Goal: Task Accomplishment & Management: Use online tool/utility

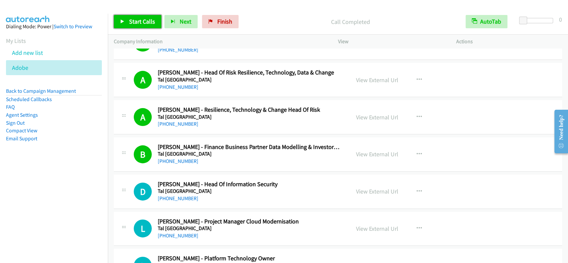
click at [134, 21] on span "Start Calls" at bounding box center [142, 22] width 26 height 8
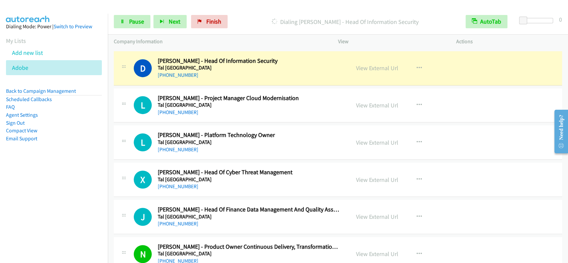
scroll to position [1926, 0]
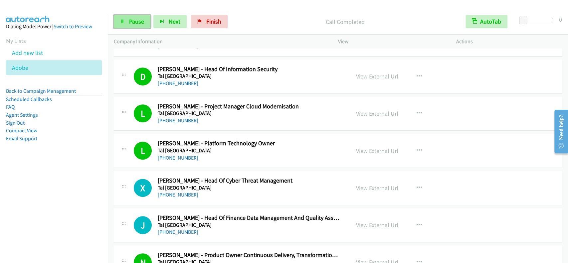
click at [130, 20] on span "Pause" at bounding box center [136, 22] width 15 height 8
click at [135, 18] on span "Start Calls" at bounding box center [142, 22] width 26 height 8
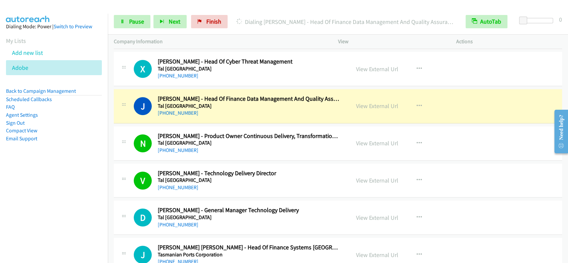
scroll to position [2060, 0]
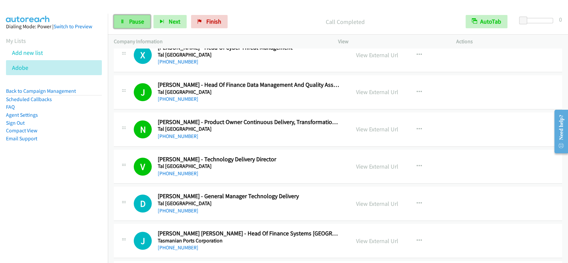
click at [127, 18] on link "Pause" at bounding box center [132, 21] width 37 height 13
click at [128, 18] on link "Start Calls" at bounding box center [138, 21] width 48 height 13
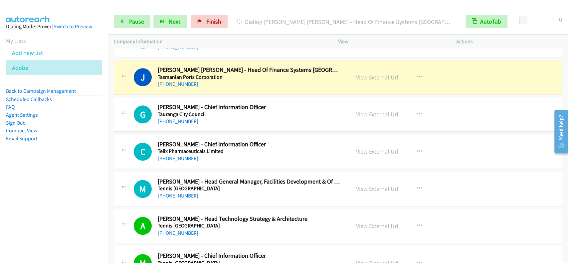
scroll to position [2237, 0]
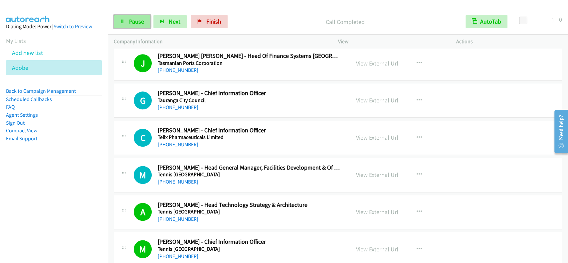
click at [132, 25] on span "Pause" at bounding box center [136, 22] width 15 height 8
click at [136, 24] on span "Start Calls" at bounding box center [142, 22] width 26 height 8
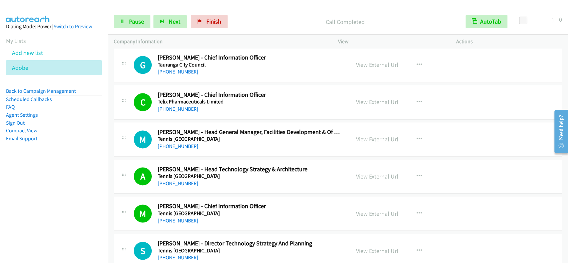
scroll to position [2326, 0]
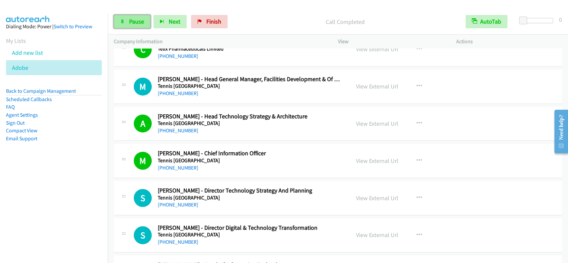
click at [140, 24] on span "Pause" at bounding box center [136, 22] width 15 height 8
click at [141, 21] on span "Start Calls" at bounding box center [142, 22] width 26 height 8
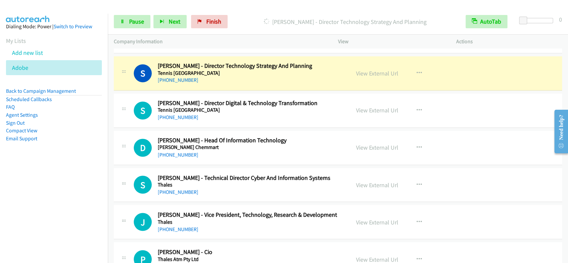
scroll to position [2459, 0]
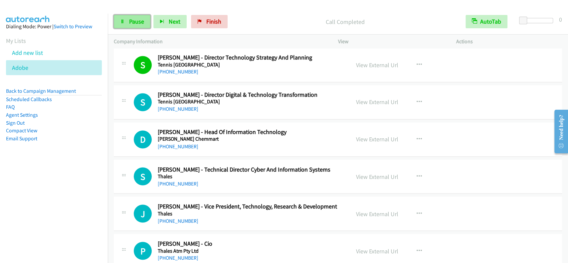
click at [126, 26] on link "Pause" at bounding box center [132, 21] width 37 height 13
click at [131, 23] on span "Start Calls" at bounding box center [142, 22] width 26 height 8
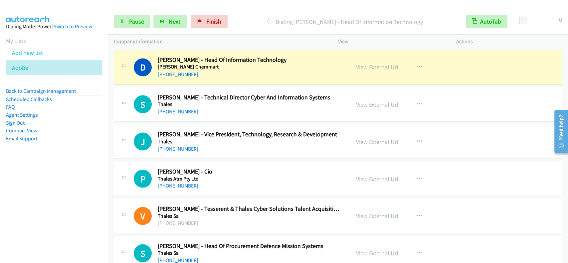
scroll to position [2539, 0]
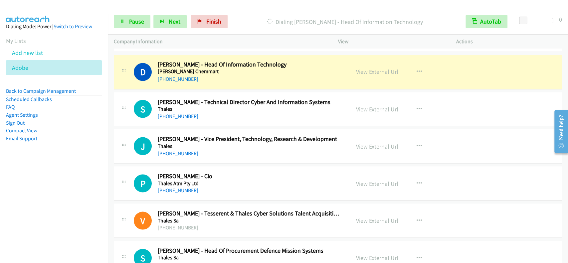
click at [568, 52] on div "[PHONE_NUMBER] Call failed - Please reload the list and try again The Callbar F…" at bounding box center [338, 156] width 460 height 215
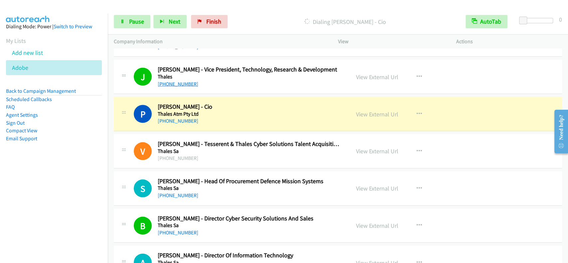
scroll to position [2610, 0]
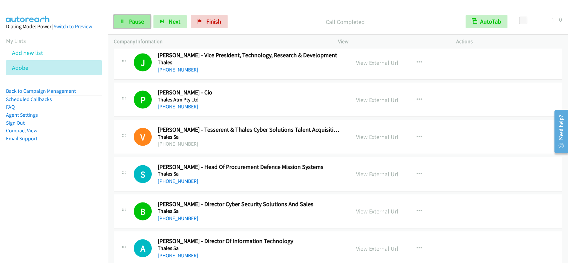
click at [132, 23] on span "Pause" at bounding box center [136, 22] width 15 height 8
click at [132, 23] on span "Start Calls" at bounding box center [142, 22] width 26 height 8
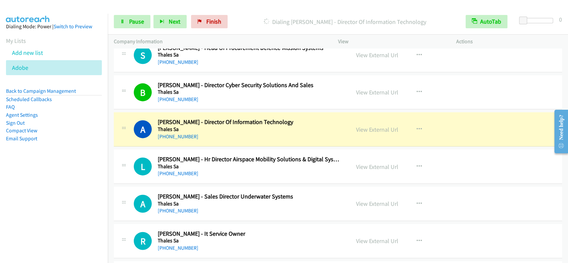
scroll to position [2744, 0]
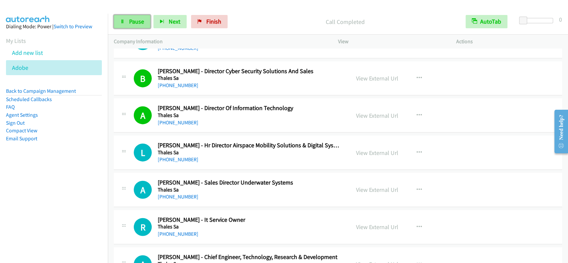
click at [136, 22] on span "Pause" at bounding box center [136, 22] width 15 height 8
click at [135, 22] on span "Start Calls" at bounding box center [142, 22] width 26 height 8
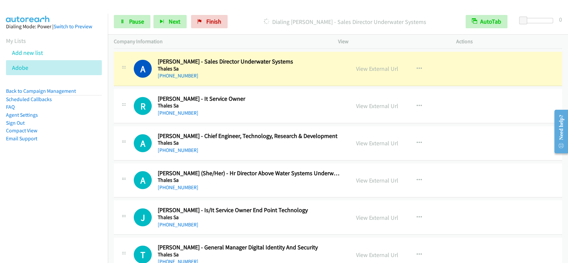
scroll to position [2859, 0]
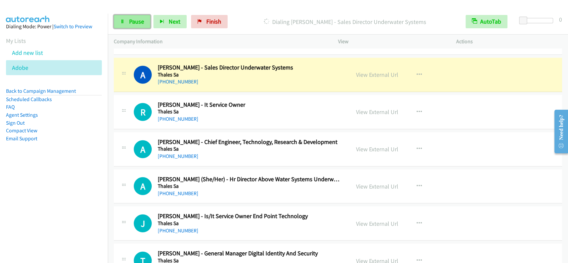
click at [141, 19] on span "Pause" at bounding box center [136, 22] width 15 height 8
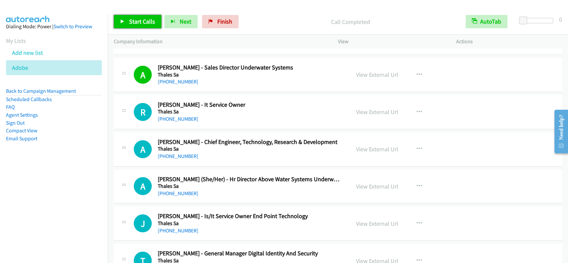
click at [133, 19] on span "Start Calls" at bounding box center [142, 22] width 26 height 8
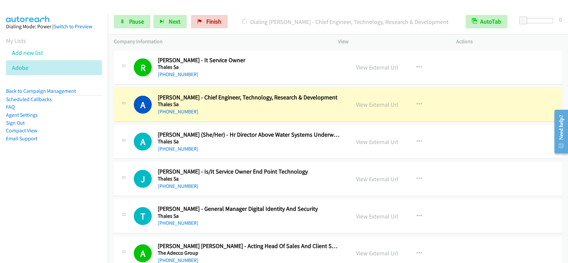
scroll to position [2948, 0]
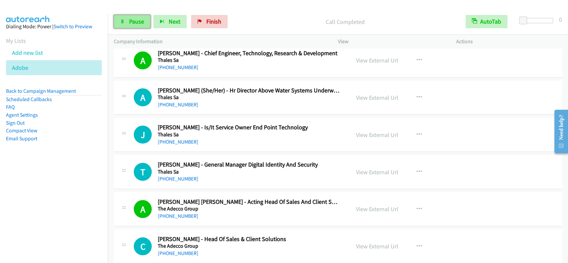
click at [146, 17] on link "Pause" at bounding box center [132, 21] width 37 height 13
click at [144, 17] on link "Start Calls" at bounding box center [138, 21] width 48 height 13
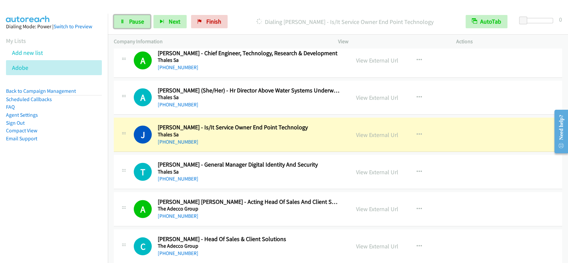
drag, startPoint x: 133, startPoint y: 21, endPoint x: 100, endPoint y: 16, distance: 33.3
click at [133, 21] on span "Pause" at bounding box center [136, 22] width 15 height 8
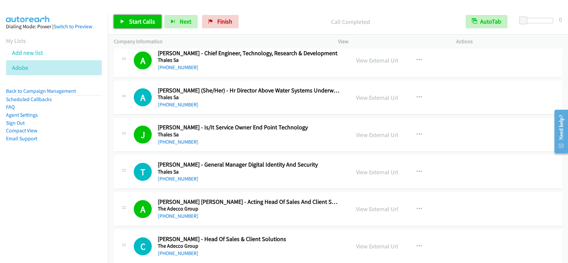
click at [136, 17] on link "Start Calls" at bounding box center [138, 21] width 48 height 13
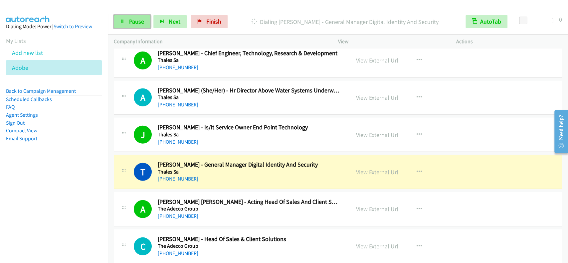
click at [137, 22] on span "Pause" at bounding box center [136, 22] width 15 height 8
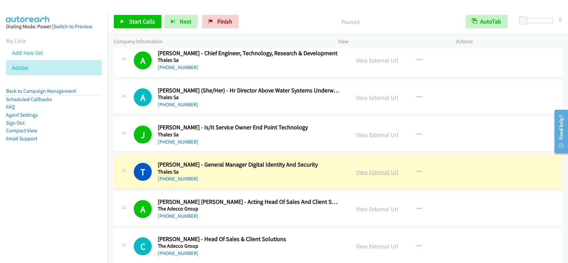
click at [382, 170] on link "View External Url" at bounding box center [377, 172] width 42 height 8
click at [138, 18] on span "Start Calls" at bounding box center [142, 22] width 26 height 8
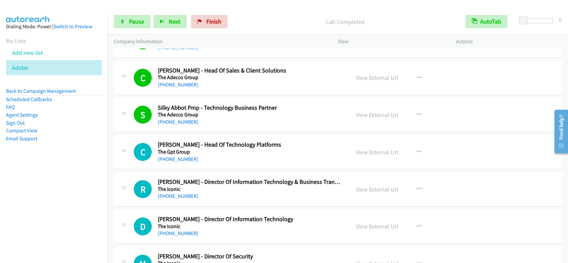
scroll to position [3125, 0]
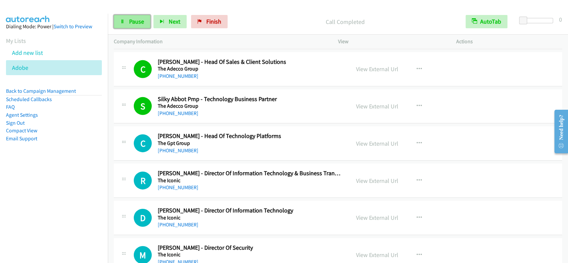
click at [139, 16] on link "Pause" at bounding box center [132, 21] width 37 height 13
click at [138, 17] on link "Start Calls" at bounding box center [138, 21] width 48 height 13
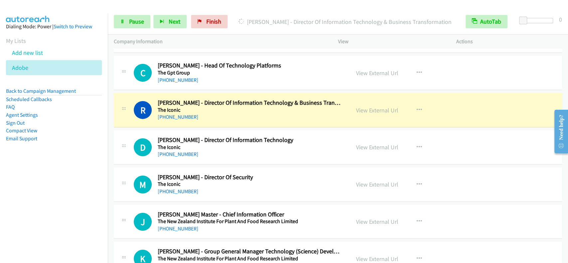
scroll to position [3214, 0]
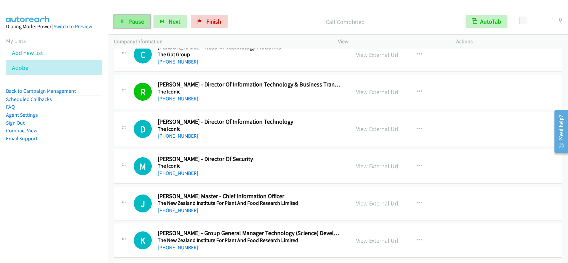
click at [133, 27] on link "Pause" at bounding box center [132, 21] width 37 height 13
click at [140, 21] on span "Start Calls" at bounding box center [142, 22] width 26 height 8
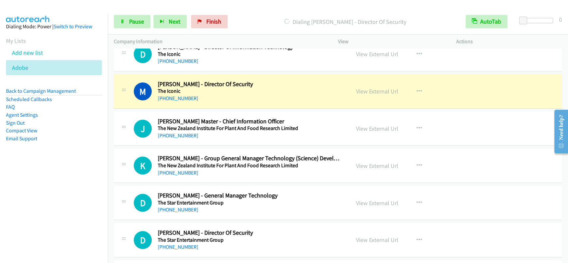
scroll to position [3303, 0]
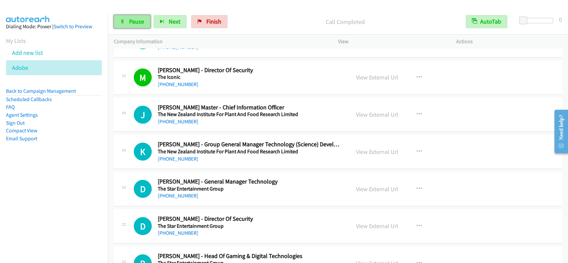
click at [131, 15] on link "Pause" at bounding box center [132, 21] width 37 height 13
click at [133, 20] on span "Start Calls" at bounding box center [142, 22] width 26 height 8
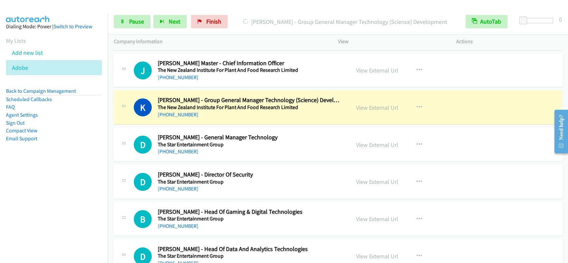
scroll to position [3391, 0]
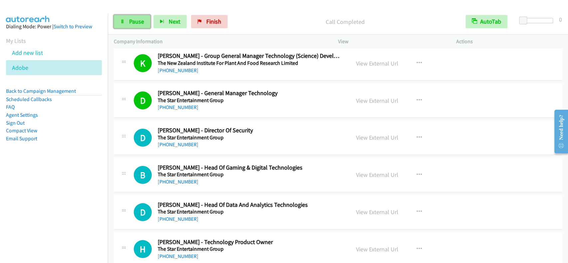
click at [134, 22] on span "Pause" at bounding box center [136, 22] width 15 height 8
click at [134, 22] on span "Start Calls" at bounding box center [142, 22] width 26 height 8
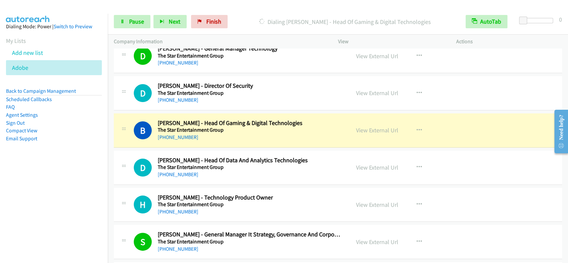
scroll to position [3480, 0]
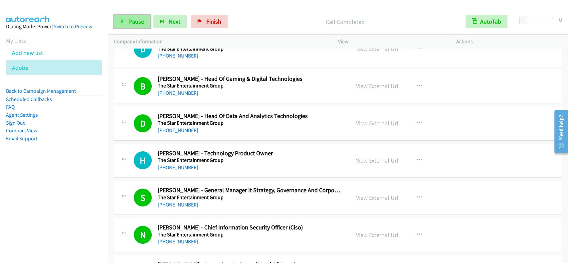
click at [128, 23] on link "Pause" at bounding box center [132, 21] width 37 height 13
click at [128, 23] on link "Start Calls" at bounding box center [138, 21] width 48 height 13
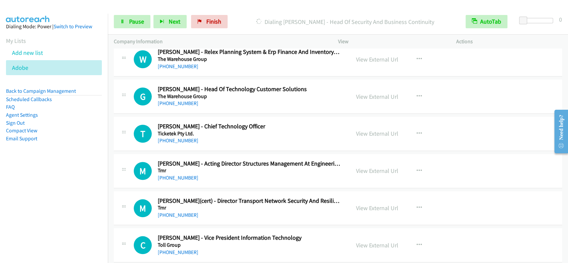
scroll to position [3791, 0]
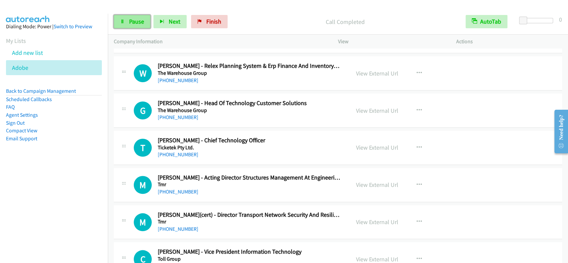
click at [138, 19] on span "Pause" at bounding box center [136, 22] width 15 height 8
click at [138, 19] on span "Start Calls" at bounding box center [142, 22] width 26 height 8
click at [130, 23] on span "Pause" at bounding box center [136, 22] width 15 height 8
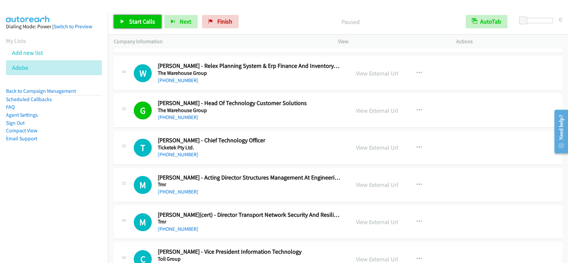
click at [130, 23] on span "Start Calls" at bounding box center [142, 22] width 26 height 8
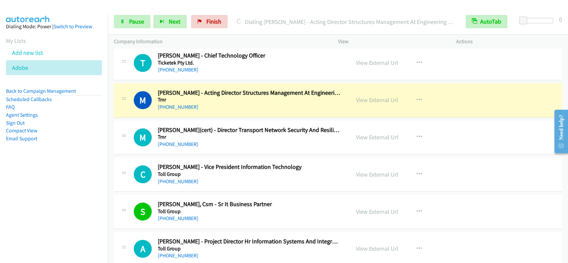
scroll to position [3880, 0]
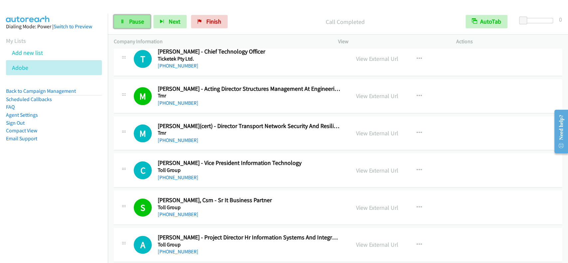
click at [119, 18] on link "Pause" at bounding box center [132, 21] width 37 height 13
click at [118, 18] on link "Start Calls" at bounding box center [138, 21] width 48 height 13
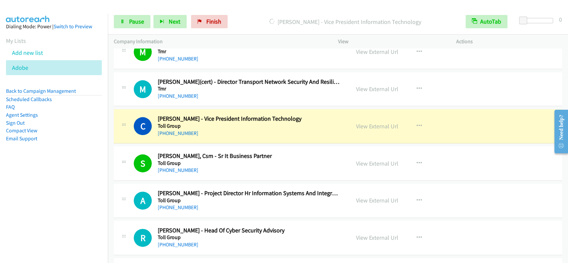
scroll to position [3969, 0]
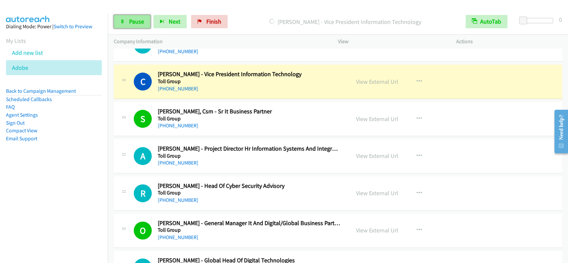
click at [136, 24] on span "Pause" at bounding box center [136, 22] width 15 height 8
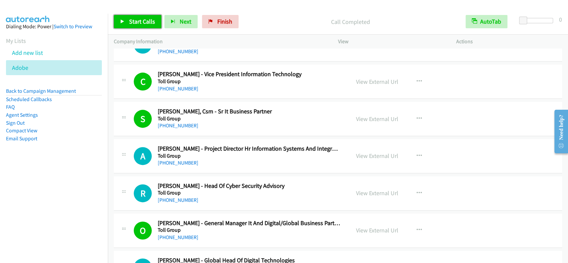
click at [129, 17] on link "Start Calls" at bounding box center [138, 21] width 48 height 13
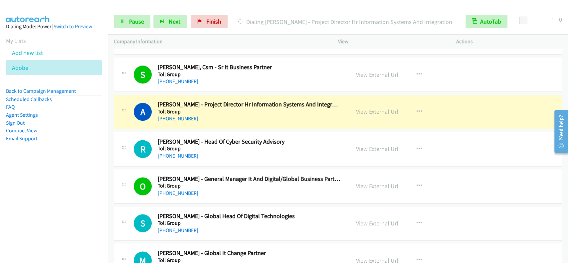
scroll to position [4057, 0]
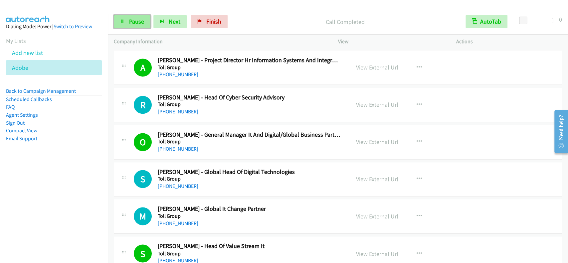
click at [139, 23] on span "Pause" at bounding box center [136, 22] width 15 height 8
click at [139, 23] on span "Start Calls" at bounding box center [142, 22] width 26 height 8
click at [126, 27] on link "Pause" at bounding box center [132, 21] width 37 height 13
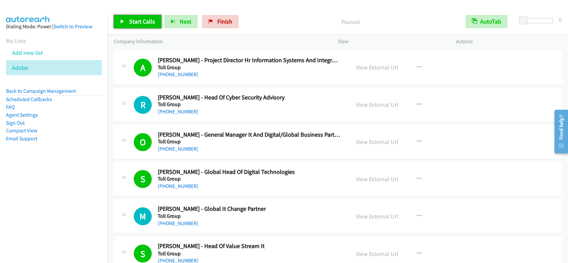
click at [135, 24] on span "Start Calls" at bounding box center [142, 22] width 26 height 8
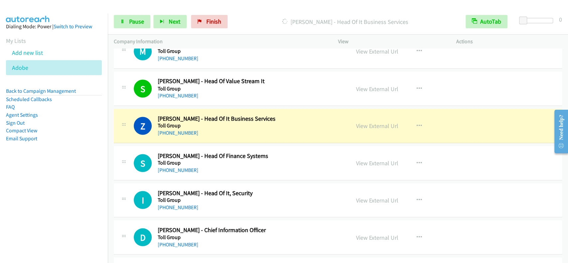
scroll to position [4235, 0]
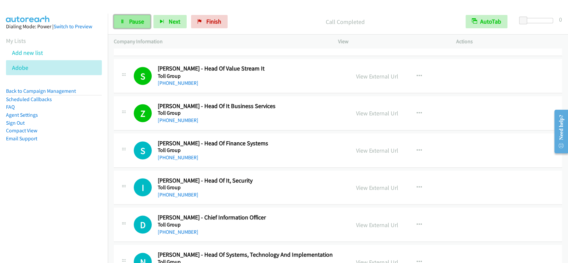
click at [141, 27] on link "Pause" at bounding box center [132, 21] width 37 height 13
click at [141, 27] on link "Start Calls" at bounding box center [138, 21] width 48 height 13
click at [126, 23] on link "Pause" at bounding box center [132, 21] width 37 height 13
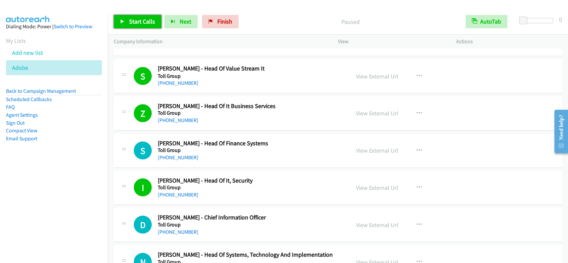
click at [126, 23] on link "Start Calls" at bounding box center [138, 21] width 48 height 13
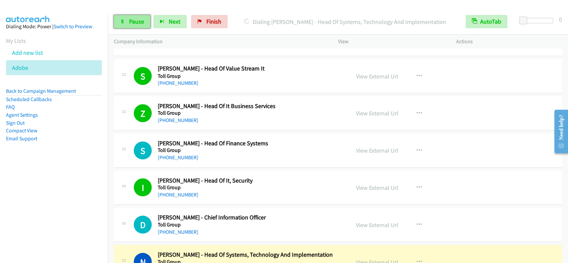
click at [148, 24] on link "Pause" at bounding box center [132, 21] width 37 height 13
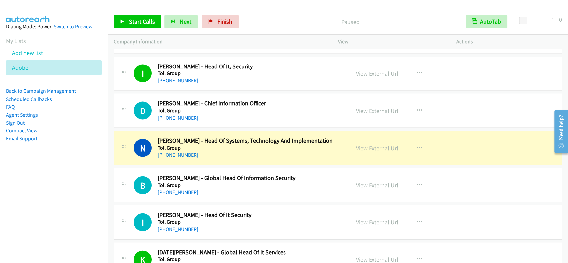
scroll to position [4368, 0]
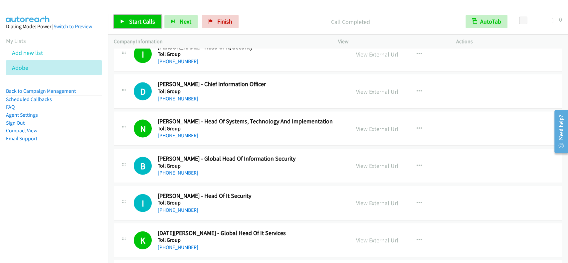
click at [146, 27] on link "Start Calls" at bounding box center [138, 21] width 48 height 13
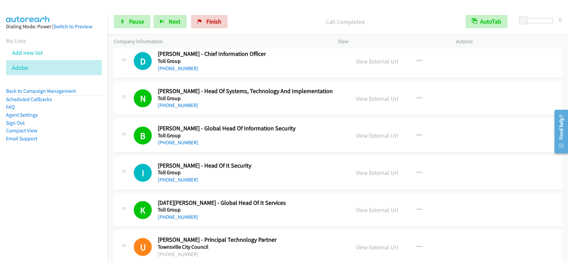
scroll to position [4413, 0]
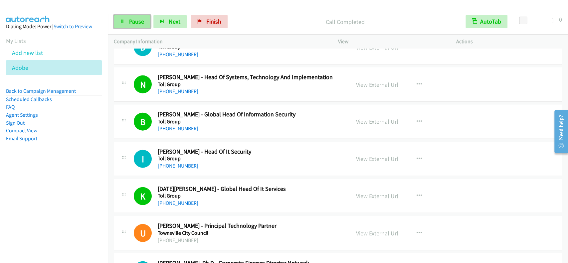
click at [142, 25] on span "Pause" at bounding box center [136, 22] width 15 height 8
click at [142, 25] on span "Start Calls" at bounding box center [142, 22] width 26 height 8
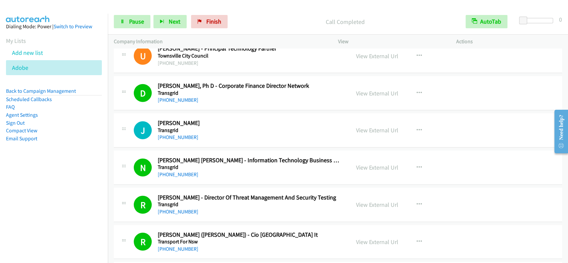
scroll to position [4635, 0]
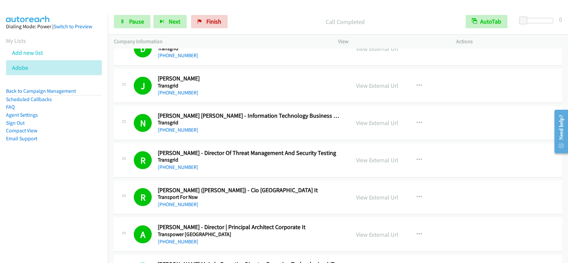
click at [126, 14] on div "Start Calls Pause Next Finish Call Completed AutoTab AutoTab 0" at bounding box center [338, 22] width 460 height 26
click at [127, 17] on link "Pause" at bounding box center [132, 21] width 37 height 13
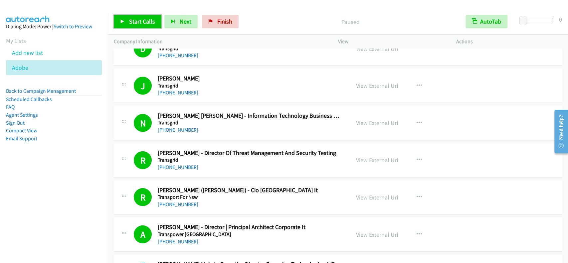
click at [127, 17] on link "Start Calls" at bounding box center [138, 21] width 48 height 13
click at [118, 22] on link "Pause" at bounding box center [132, 21] width 37 height 13
click at [118, 22] on link "Start Calls" at bounding box center [138, 21] width 48 height 13
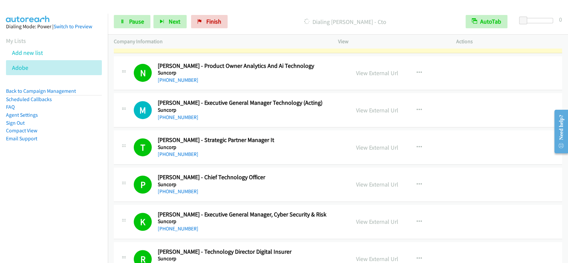
scroll to position [0, 0]
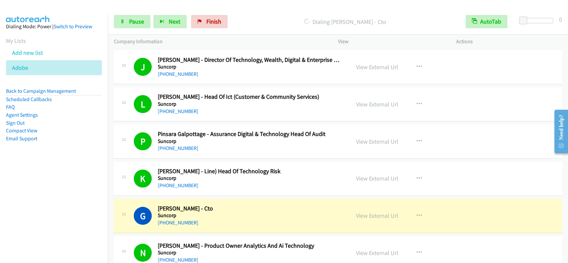
click at [356, 88] on div "L Callback Scheduled [PERSON_NAME] - Head Of Ict (Customer & Community Services…" at bounding box center [338, 104] width 448 height 34
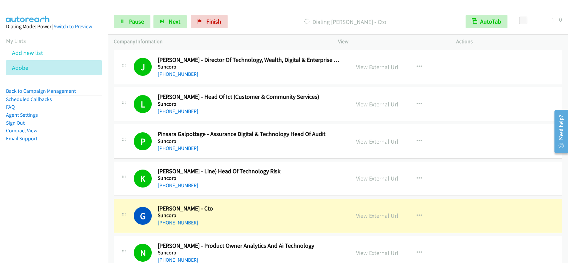
click at [356, 88] on div "L Callback Scheduled [PERSON_NAME] - Head Of Ict (Customer & Community Services…" at bounding box center [338, 104] width 448 height 34
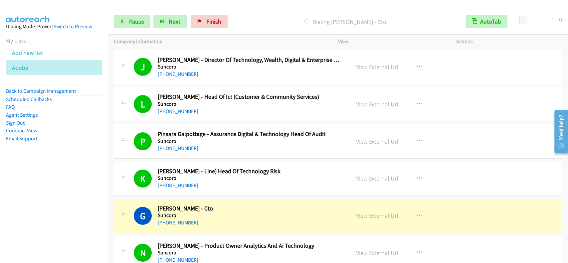
click at [356, 88] on div "L Callback Scheduled [PERSON_NAME] - Head Of Ict (Customer & Community Services…" at bounding box center [338, 104] width 448 height 34
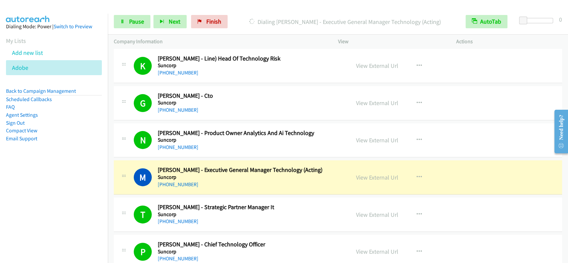
scroll to position [177, 0]
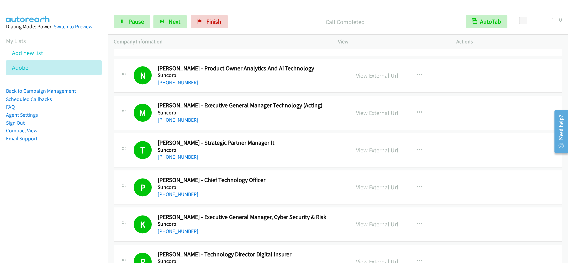
click at [144, 29] on div "Start Calls Pause Next Finish Call Completed AutoTab AutoTab 0" at bounding box center [338, 22] width 460 height 26
click at [145, 21] on link "Pause" at bounding box center [132, 21] width 37 height 13
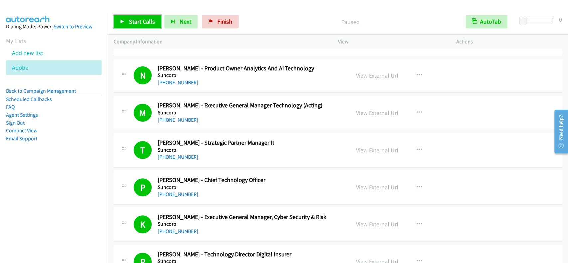
click at [145, 20] on span "Start Calls" at bounding box center [142, 22] width 26 height 8
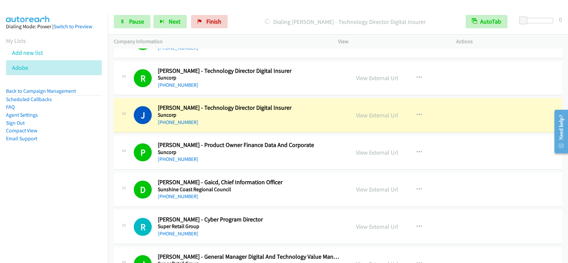
scroll to position [400, 0]
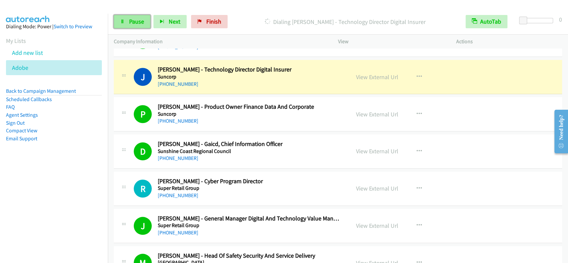
click at [130, 20] on span "Pause" at bounding box center [136, 22] width 15 height 8
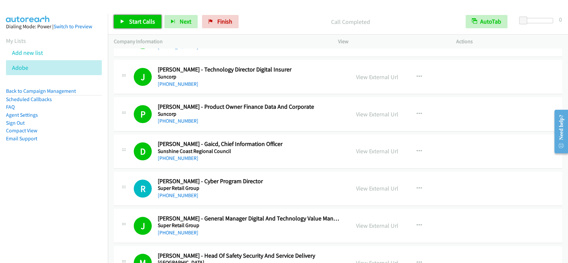
click at [146, 19] on span "Start Calls" at bounding box center [142, 22] width 26 height 8
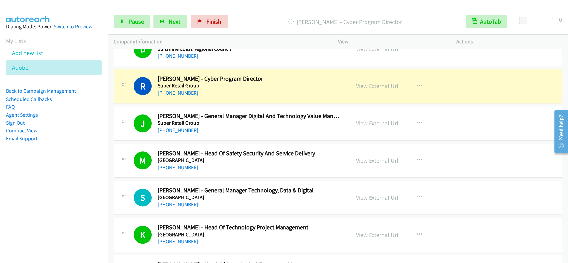
scroll to position [488, 0]
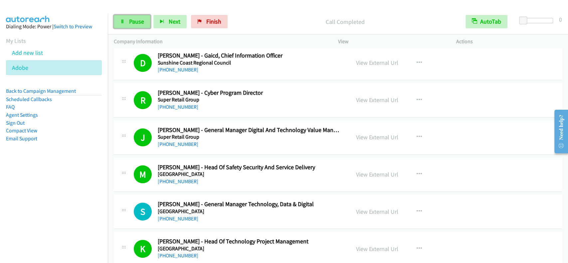
click at [128, 18] on link "Pause" at bounding box center [132, 21] width 37 height 13
click at [130, 18] on span "Start Calls" at bounding box center [142, 22] width 26 height 8
click at [135, 23] on span "Pause" at bounding box center [136, 22] width 15 height 8
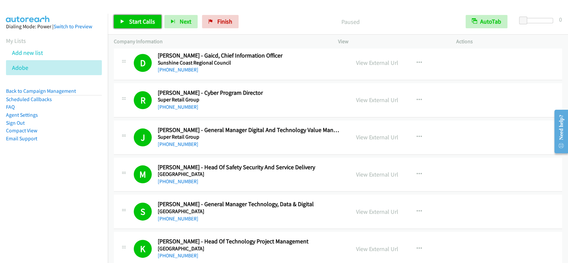
click at [133, 22] on span "Start Calls" at bounding box center [142, 22] width 26 height 8
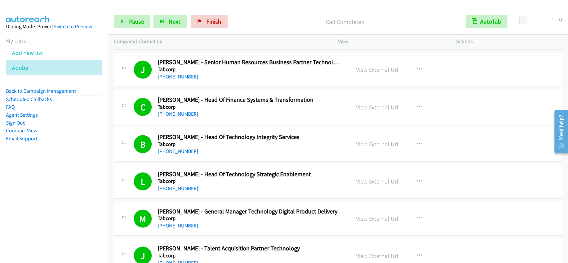
scroll to position [834, 0]
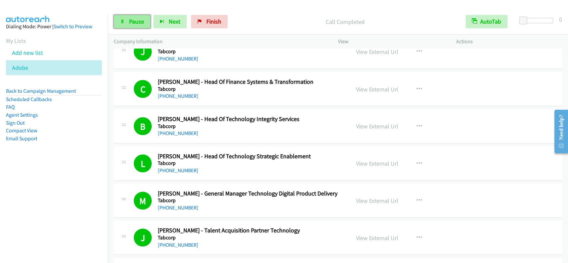
click at [139, 17] on link "Pause" at bounding box center [132, 21] width 37 height 13
click at [139, 20] on span "Start Calls" at bounding box center [142, 22] width 26 height 8
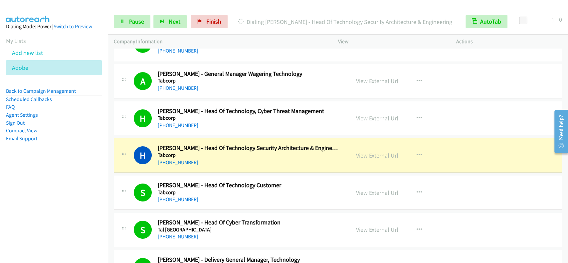
scroll to position [1500, 0]
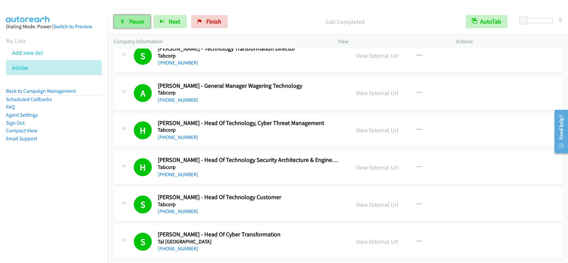
click at [137, 20] on span "Pause" at bounding box center [136, 22] width 15 height 8
click at [132, 24] on span "Start Calls" at bounding box center [142, 22] width 26 height 8
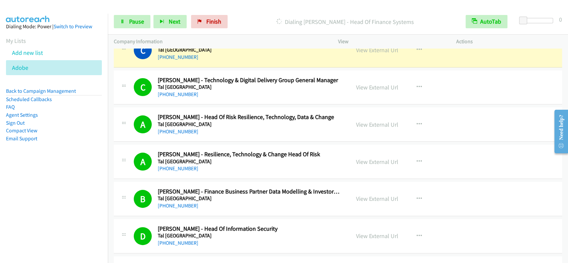
scroll to position [1722, 0]
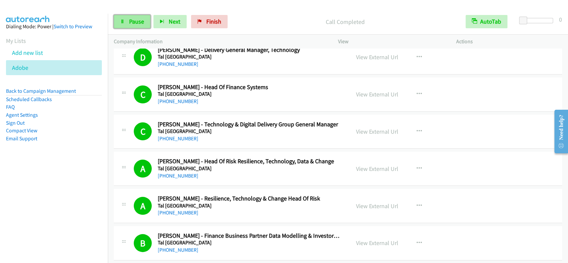
click at [136, 22] on span "Pause" at bounding box center [136, 22] width 15 height 8
click at [136, 22] on span "Start Calls" at bounding box center [142, 22] width 26 height 8
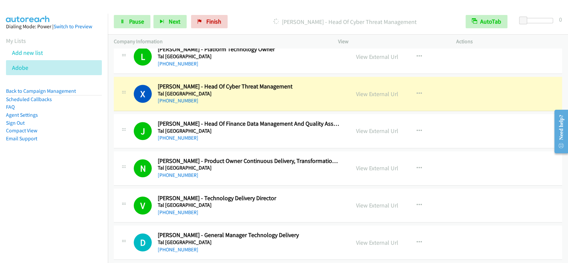
scroll to position [2033, 0]
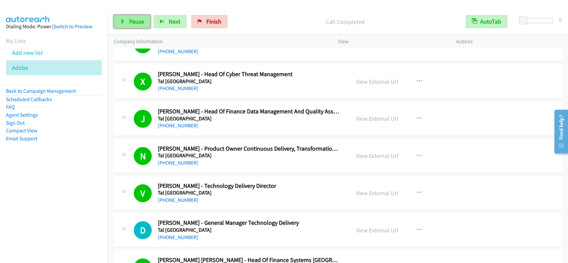
click at [136, 22] on span "Pause" at bounding box center [136, 22] width 15 height 8
click at [136, 22] on span "Start Calls" at bounding box center [142, 22] width 26 height 8
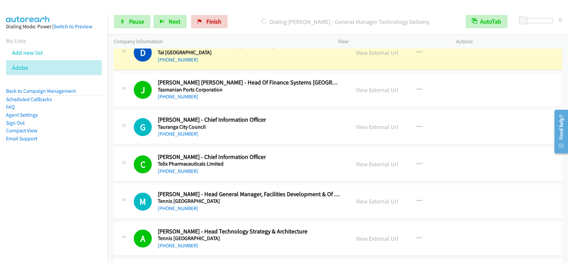
scroll to position [2193, 0]
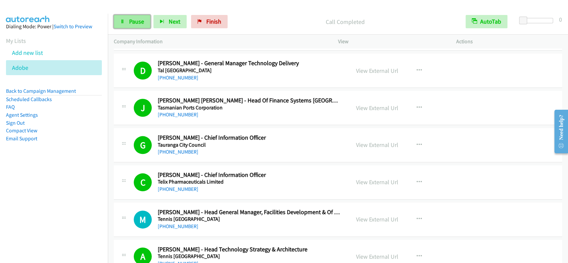
click at [134, 24] on span "Pause" at bounding box center [136, 22] width 15 height 8
click at [135, 23] on span "Start Calls" at bounding box center [142, 22] width 26 height 8
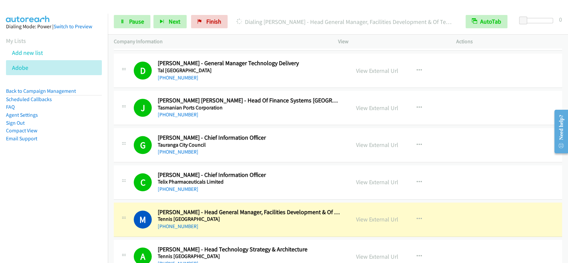
scroll to position [2326, 0]
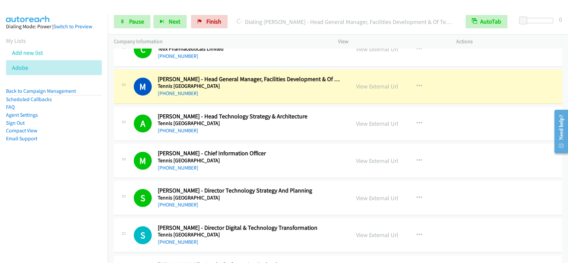
click at [568, 52] on div "[PHONE_NUMBER] Call failed - Please reload the list and try again The Callbar F…" at bounding box center [338, 156] width 460 height 215
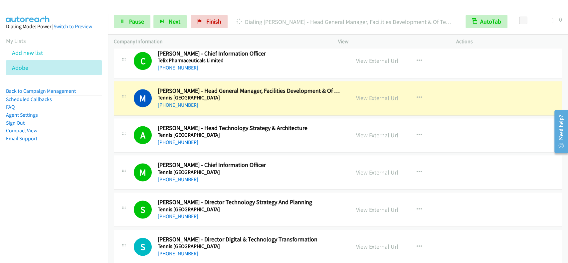
scroll to position [2308, 0]
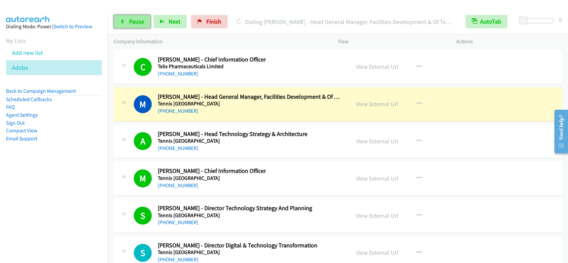
click at [132, 20] on span "Pause" at bounding box center [136, 22] width 15 height 8
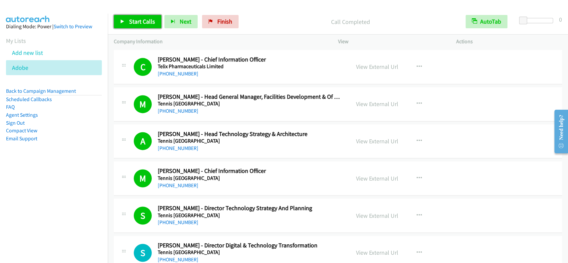
click at [136, 18] on span "Start Calls" at bounding box center [142, 22] width 26 height 8
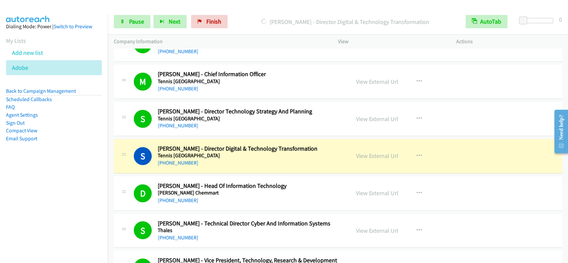
scroll to position [2486, 0]
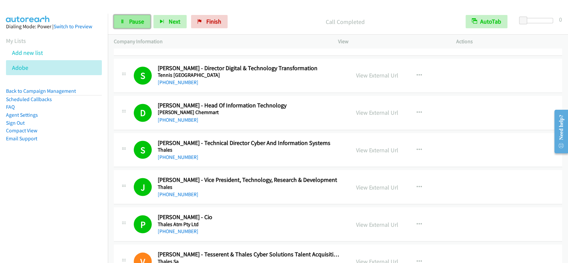
click at [131, 19] on span "Pause" at bounding box center [136, 22] width 15 height 8
click at [131, 20] on span "Start Calls" at bounding box center [142, 22] width 26 height 8
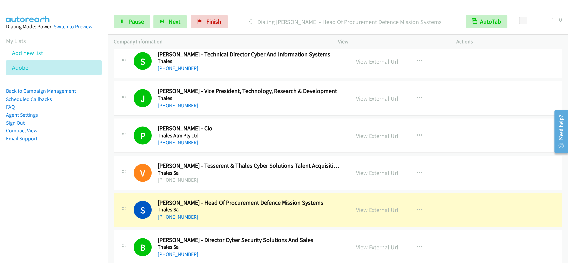
scroll to position [2664, 0]
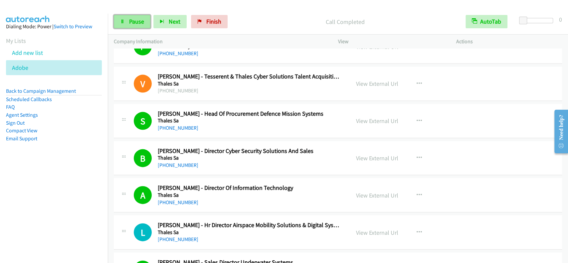
click at [131, 19] on span "Pause" at bounding box center [136, 22] width 15 height 8
click at [131, 19] on span "Start Calls" at bounding box center [142, 22] width 26 height 8
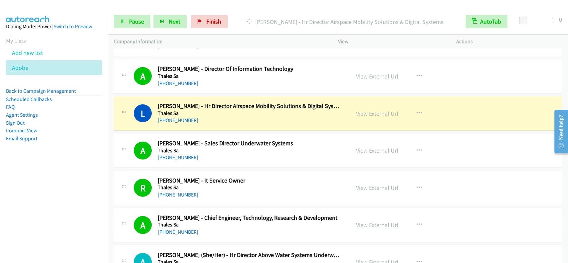
scroll to position [2797, 0]
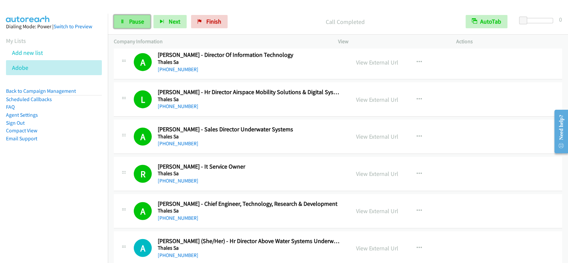
click at [135, 22] on span "Pause" at bounding box center [136, 22] width 15 height 8
click at [135, 20] on span "Start Calls" at bounding box center [142, 22] width 26 height 8
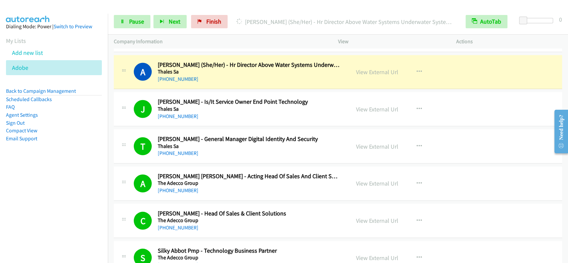
scroll to position [2974, 0]
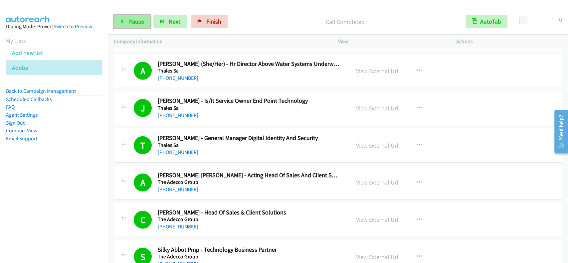
click at [134, 21] on span "Pause" at bounding box center [136, 22] width 15 height 8
click at [133, 20] on span "Start Calls" at bounding box center [142, 22] width 26 height 8
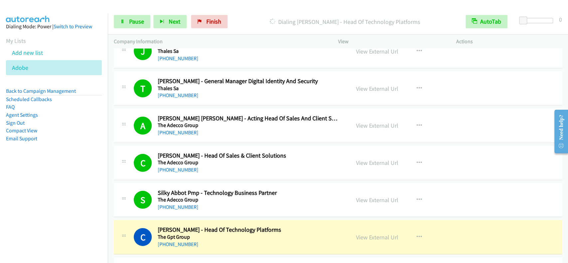
scroll to position [3107, 0]
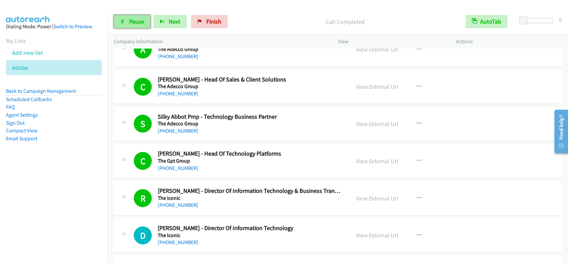
click at [139, 18] on span "Pause" at bounding box center [136, 22] width 15 height 8
click at [140, 18] on span "Start Calls" at bounding box center [142, 22] width 26 height 8
click at [131, 27] on link "Pause" at bounding box center [132, 21] width 37 height 13
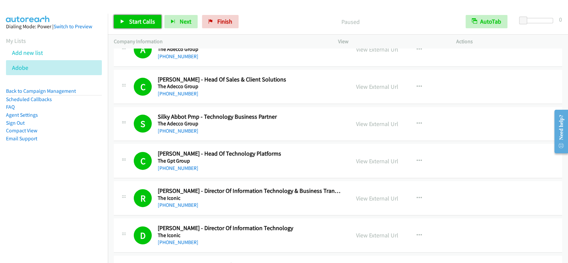
click at [153, 23] on span "Start Calls" at bounding box center [142, 22] width 26 height 8
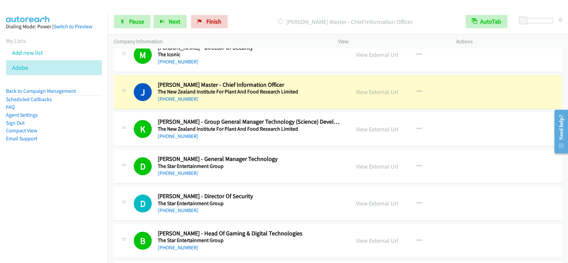
scroll to position [3330, 0]
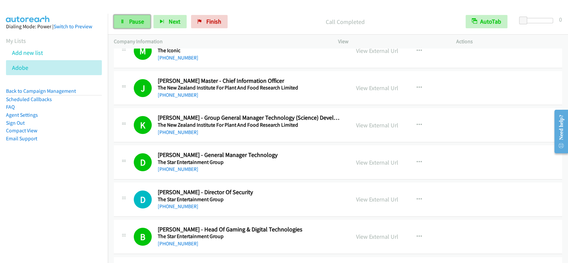
click at [139, 20] on span "Pause" at bounding box center [136, 22] width 15 height 8
click at [135, 22] on span "Start Calls" at bounding box center [142, 22] width 26 height 8
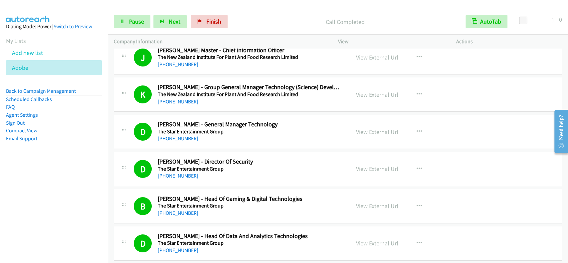
scroll to position [3374, 0]
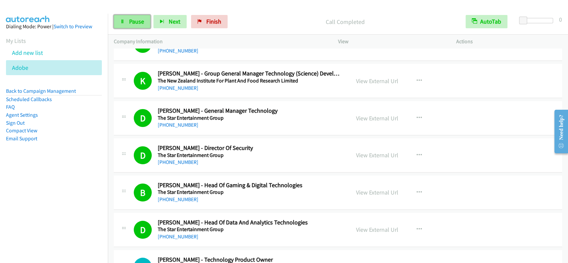
click at [131, 23] on span "Pause" at bounding box center [136, 22] width 15 height 8
click at [125, 23] on icon at bounding box center [122, 22] width 5 height 5
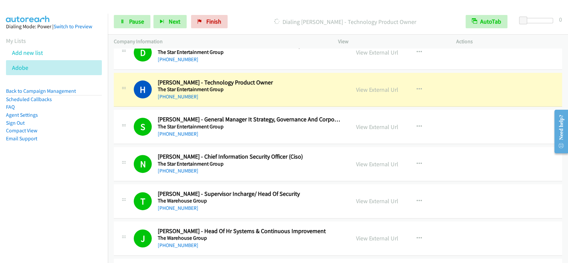
scroll to position [3569, 0]
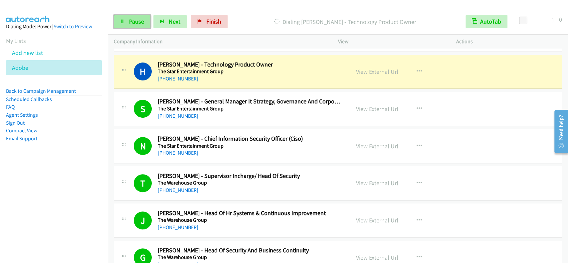
click at [146, 22] on link "Pause" at bounding box center [132, 21] width 37 height 13
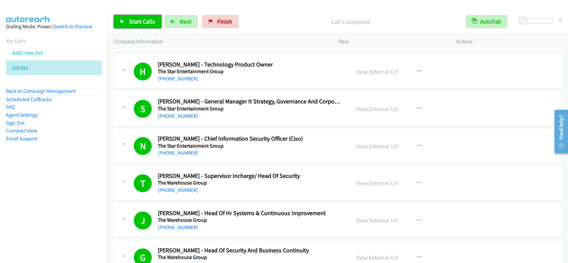
click at [156, 25] on link "Start Calls" at bounding box center [138, 21] width 48 height 13
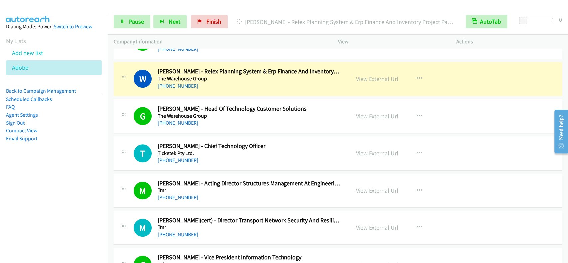
scroll to position [3791, 0]
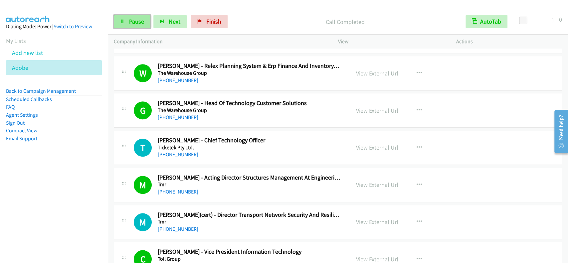
click at [135, 19] on span "Pause" at bounding box center [136, 22] width 15 height 8
click at [135, 19] on span "Start Calls" at bounding box center [142, 22] width 26 height 8
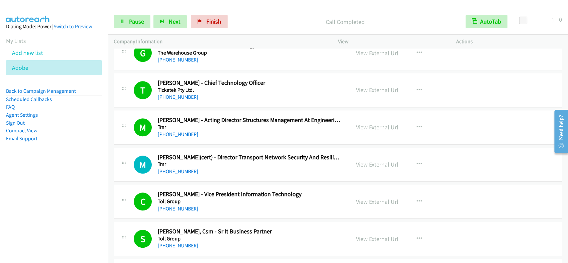
scroll to position [3836, 0]
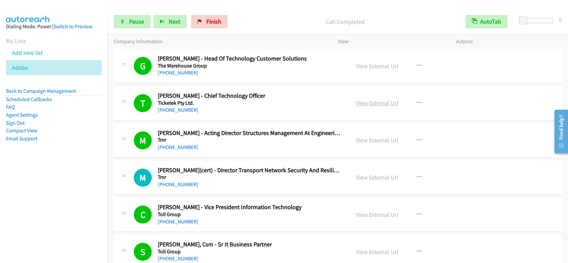
click at [369, 99] on link "View External Url" at bounding box center [377, 103] width 42 height 8
click at [141, 23] on span "Pause" at bounding box center [136, 22] width 15 height 8
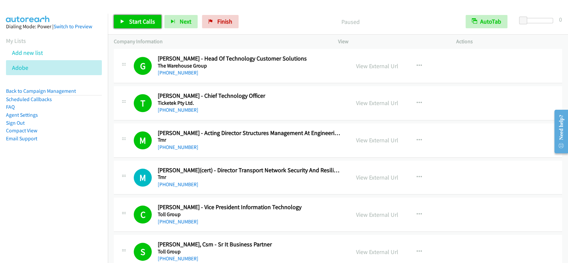
click at [129, 21] on span "Start Calls" at bounding box center [142, 22] width 26 height 8
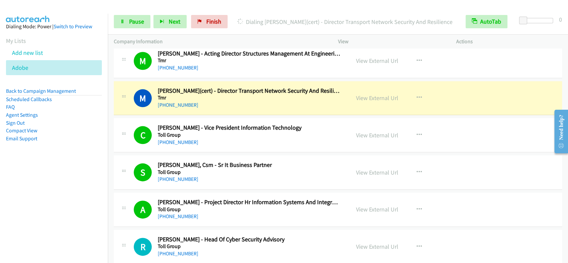
scroll to position [3924, 0]
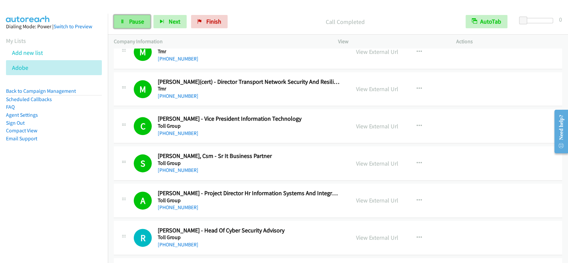
click at [133, 17] on link "Pause" at bounding box center [132, 21] width 37 height 13
click at [133, 14] on div "Start Calls Pause Next Finish Paused AutoTab AutoTab 0" at bounding box center [338, 22] width 460 height 26
click at [131, 21] on span "Start Calls" at bounding box center [142, 22] width 26 height 8
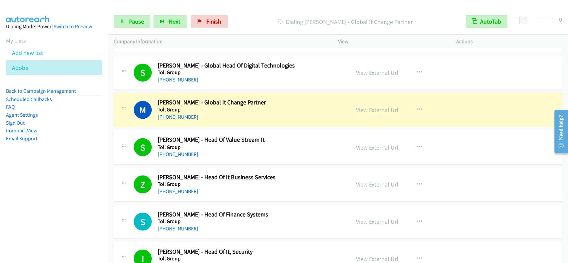
scroll to position [4209, 0]
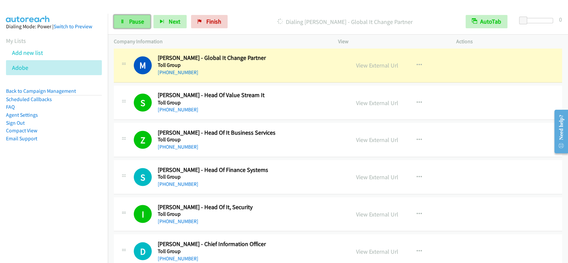
click at [133, 22] on span "Pause" at bounding box center [136, 22] width 15 height 8
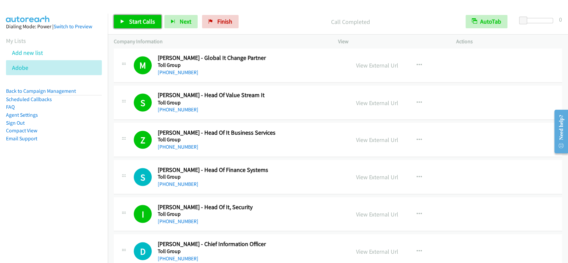
click at [142, 19] on span "Start Calls" at bounding box center [142, 22] width 26 height 8
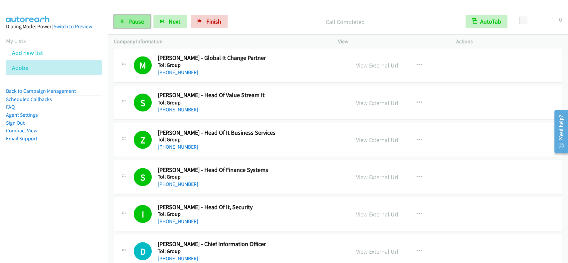
click at [127, 23] on link "Pause" at bounding box center [132, 21] width 37 height 13
click at [147, 21] on span "Start Calls" at bounding box center [142, 22] width 26 height 8
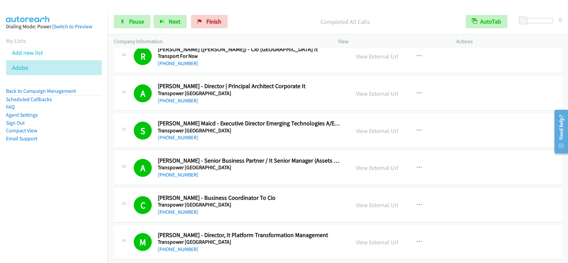
scroll to position [4779, 0]
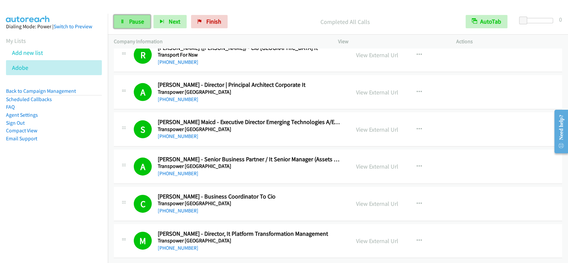
click at [138, 20] on span "Pause" at bounding box center [136, 22] width 15 height 8
click at [136, 21] on span "Start Calls" at bounding box center [142, 22] width 26 height 8
click at [127, 21] on link "Pause" at bounding box center [132, 21] width 37 height 13
click at [123, 15] on link "Start Calls" at bounding box center [138, 21] width 48 height 13
click at [133, 21] on span "Pause" at bounding box center [136, 22] width 15 height 8
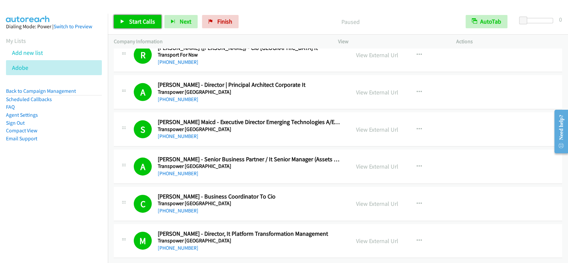
click at [139, 20] on span "Start Calls" at bounding box center [142, 22] width 26 height 8
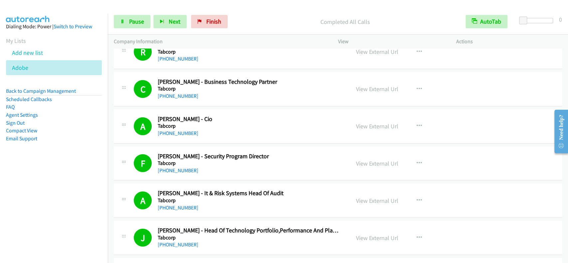
scroll to position [0, 0]
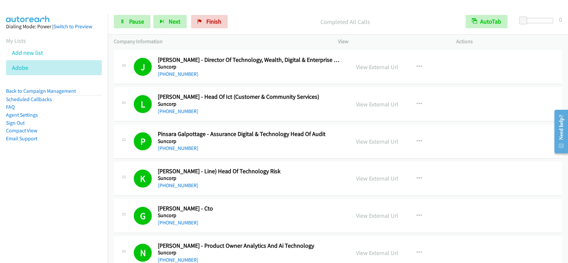
click at [168, 115] on div "[PHONE_NUMBER]" at bounding box center [249, 112] width 183 height 8
click at [168, 113] on link "[PHONE_NUMBER]" at bounding box center [178, 111] width 41 height 6
click at [380, 107] on link "View External Url" at bounding box center [377, 105] width 42 height 8
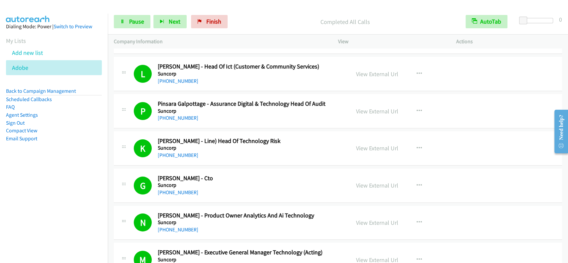
scroll to position [44, 0]
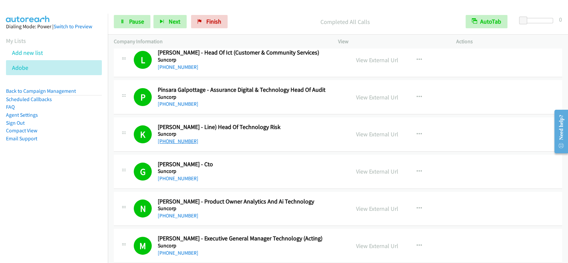
click at [177, 139] on link "[PHONE_NUMBER]" at bounding box center [178, 141] width 41 height 6
click at [363, 136] on link "View External Url" at bounding box center [377, 135] width 42 height 8
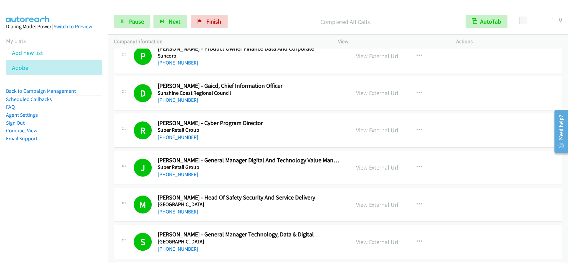
scroll to position [488, 0]
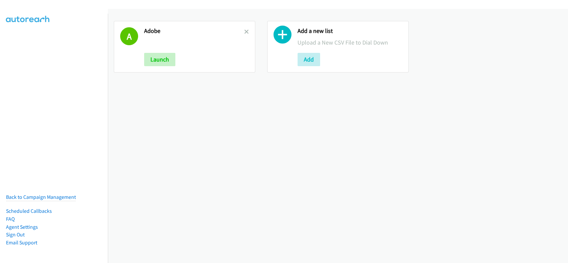
click at [245, 29] on link at bounding box center [246, 32] width 5 height 8
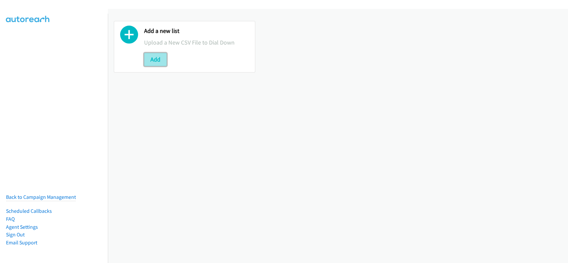
click at [154, 61] on button "Add" at bounding box center [155, 59] width 23 height 13
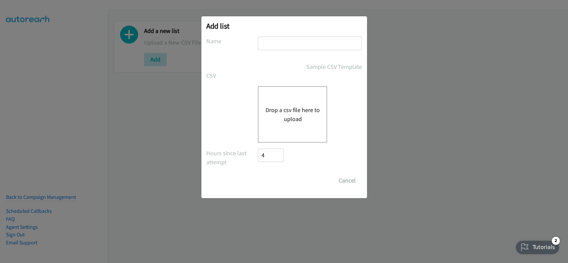
click at [293, 49] on input "text" at bounding box center [310, 44] width 104 height 14
type input "adobe"
click at [291, 107] on button "Drop a csv file here to upload" at bounding box center [292, 115] width 55 height 18
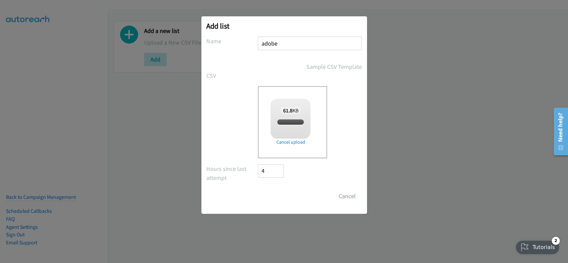
checkbox input "true"
drag, startPoint x: 312, startPoint y: 182, endPoint x: 300, endPoint y: 191, distance: 14.6
click at [304, 189] on form "No phone fields were returned for that Report or List View Please upload a csv …" at bounding box center [284, 120] width 156 height 166
click at [276, 197] on input "Save List" at bounding box center [275, 196] width 35 height 13
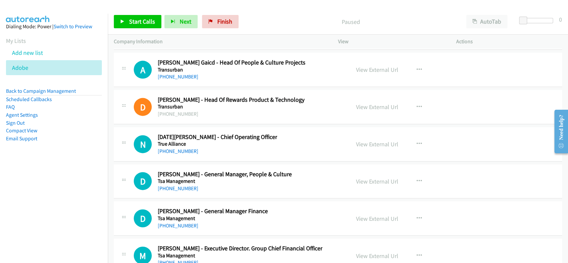
scroll to position [11419, 0]
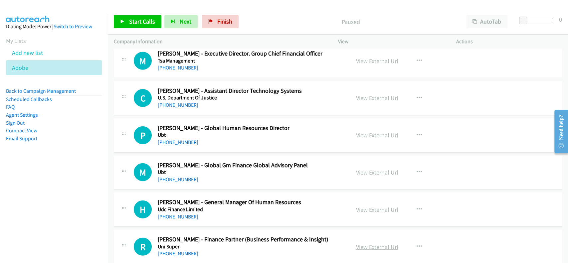
click at [376, 243] on link "View External Url" at bounding box center [377, 247] width 42 height 8
click at [171, 251] on link "+61 1800 331 685" at bounding box center [178, 254] width 41 height 6
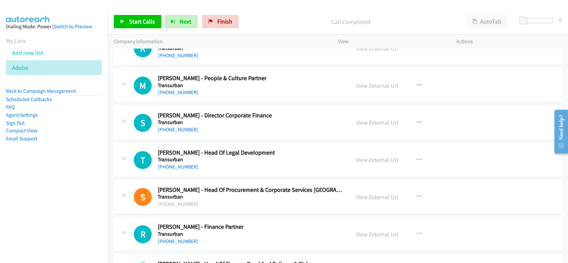
scroll to position [10798, 0]
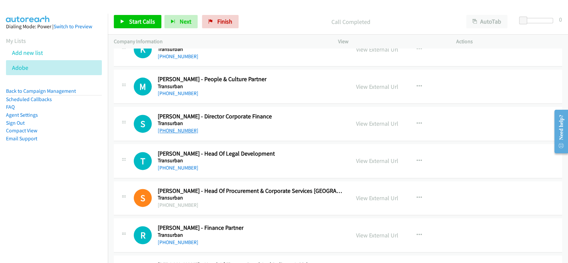
click at [172, 128] on link "+61 417 672 860" at bounding box center [178, 131] width 41 height 6
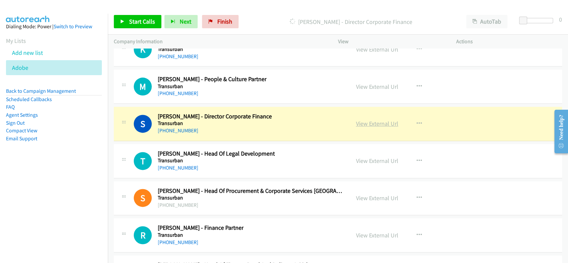
click at [363, 120] on link "View External Url" at bounding box center [377, 124] width 42 height 8
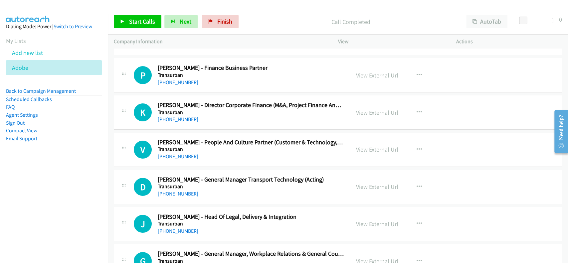
scroll to position [10132, 0]
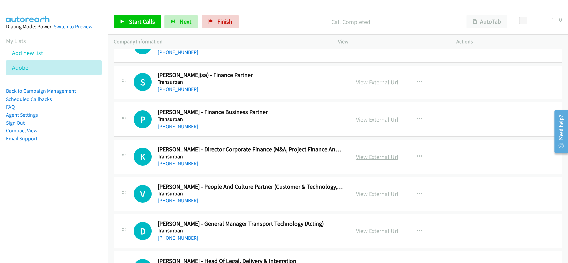
click at [360, 153] on link "View External Url" at bounding box center [377, 157] width 42 height 8
click at [178, 158] on div "K Callback Scheduled Kevin Sng - Director Corporate Finance (M&A, Project Finan…" at bounding box center [338, 157] width 448 height 34
click at [178, 160] on link "+61 433 301 234" at bounding box center [178, 163] width 41 height 6
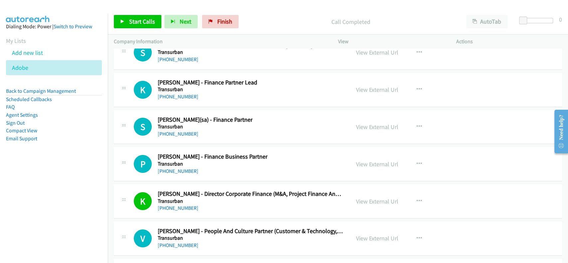
scroll to position [9999, 0]
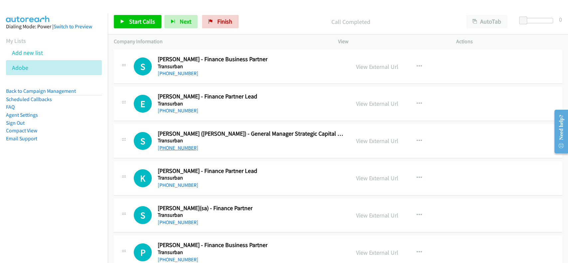
click at [177, 145] on link "+61 427 624 046" at bounding box center [178, 148] width 41 height 6
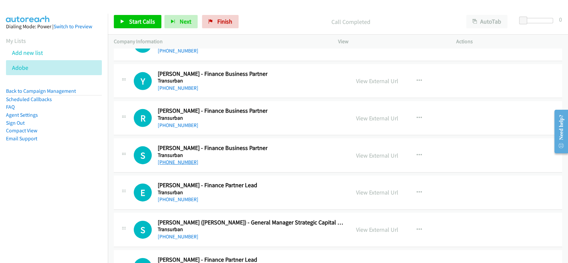
scroll to position [9866, 0]
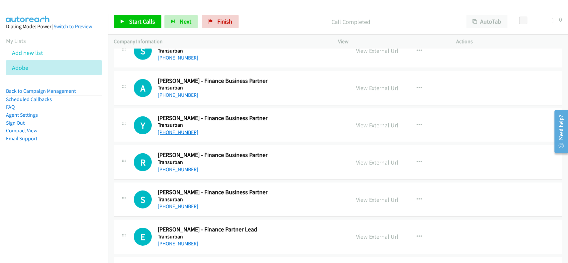
click at [169, 129] on link "+61 430 042 660" at bounding box center [178, 132] width 41 height 6
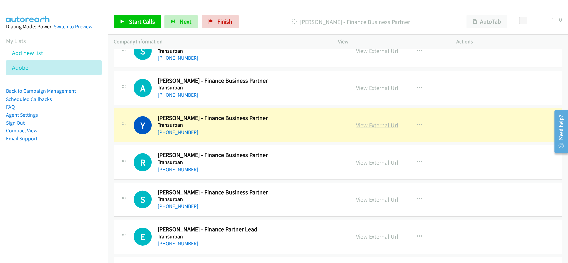
click at [366, 122] on link "View External Url" at bounding box center [377, 126] width 42 height 8
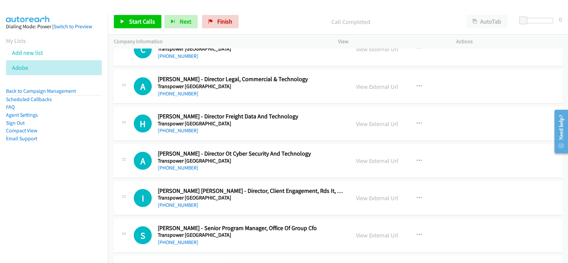
scroll to position [9333, 0]
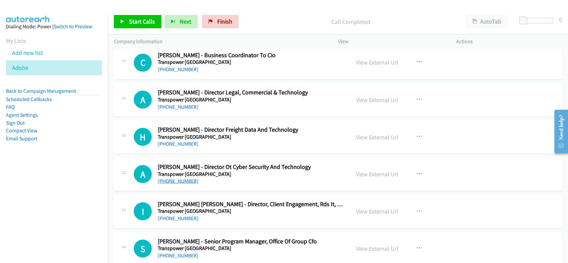
click at [165, 178] on link "[PHONE_NUMBER]" at bounding box center [178, 181] width 41 height 6
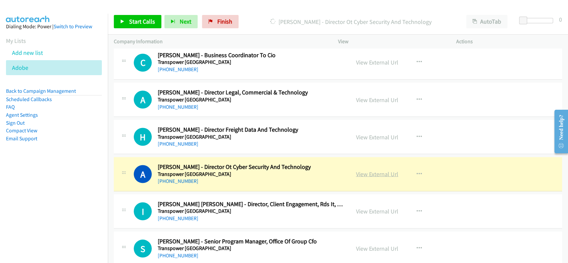
click at [380, 170] on link "View External Url" at bounding box center [377, 174] width 42 height 8
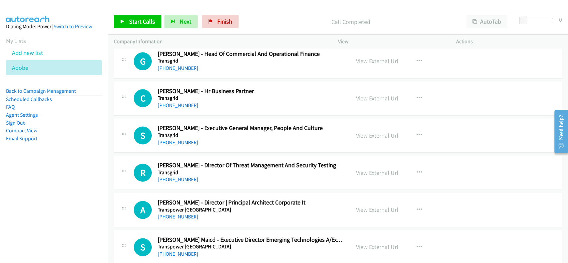
scroll to position [9067, 0]
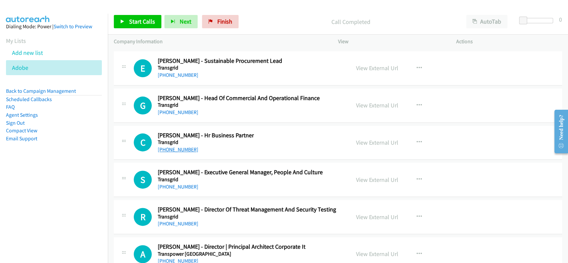
click at [171, 147] on link "+61 2 9284 3043" at bounding box center [178, 150] width 41 height 6
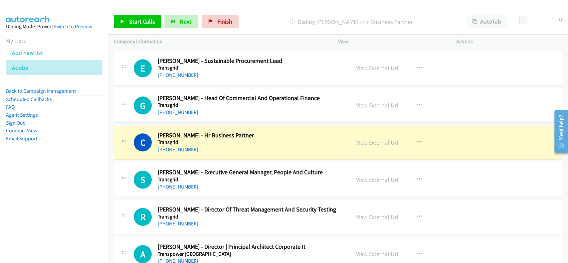
click at [359, 140] on div "View External Url View External Url Schedule/Manage Callback Start Calls Here R…" at bounding box center [412, 143] width 124 height 22
click at [365, 139] on link "View External Url" at bounding box center [377, 143] width 42 height 8
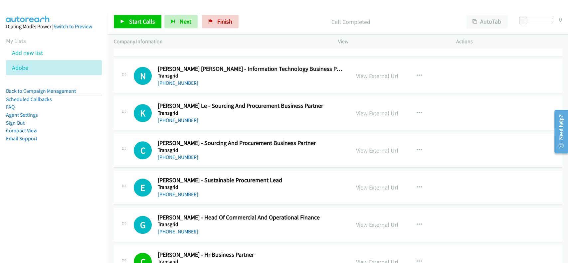
scroll to position [8934, 0]
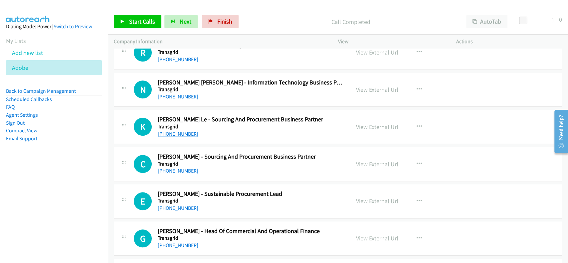
click at [173, 131] on link "+61 421 976 313" at bounding box center [178, 134] width 41 height 6
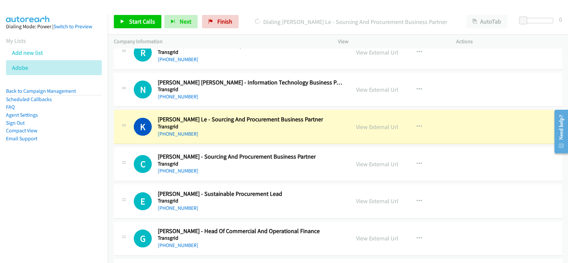
drag, startPoint x: 481, startPoint y: 35, endPoint x: 446, endPoint y: 55, distance: 40.6
click at [449, 0] on div "Start Calls Pause Next Finish Dialing Khoi Le - Sourcing And Procurement Busine…" at bounding box center [284, 0] width 568 height 0
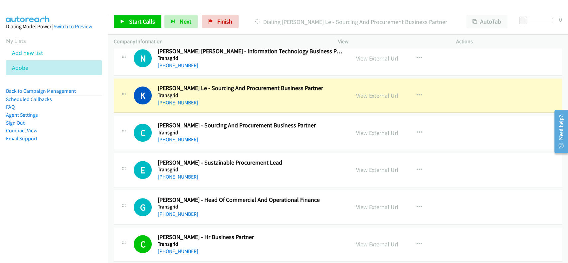
scroll to position [8978, 0]
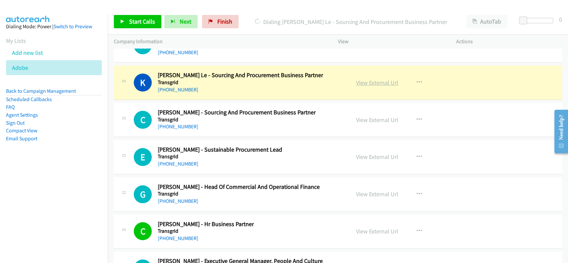
click at [368, 79] on link "View External Url" at bounding box center [377, 83] width 42 height 8
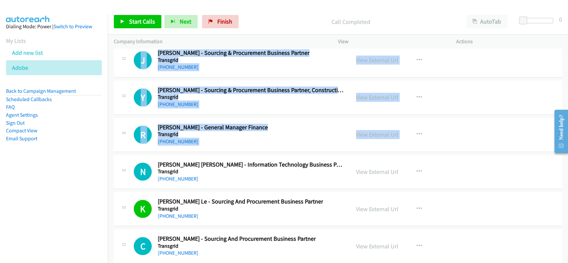
scroll to position [8845, 0]
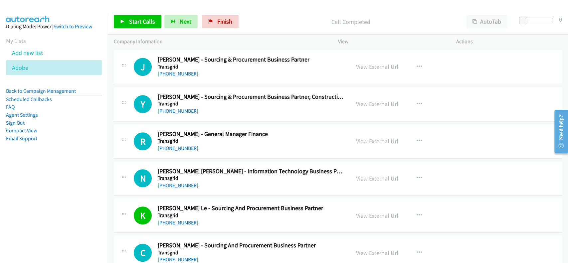
click at [74, 226] on nav "Dialing Mode: Power | Switch to Preview My Lists Add new list Adobe Back to Cam…" at bounding box center [54, 145] width 108 height 263
click at [168, 182] on link "[PHONE_NUMBER]" at bounding box center [178, 185] width 41 height 6
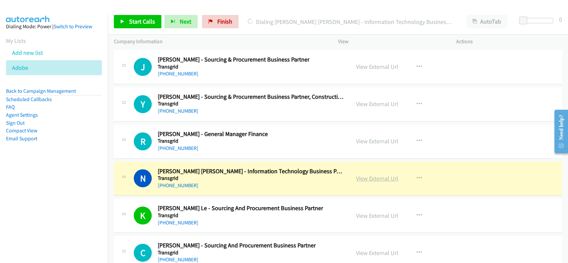
click at [359, 175] on link "View External Url" at bounding box center [377, 179] width 42 height 8
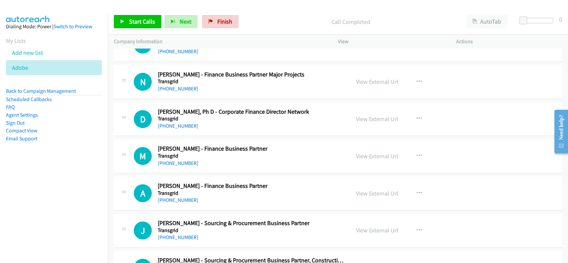
scroll to position [8667, 0]
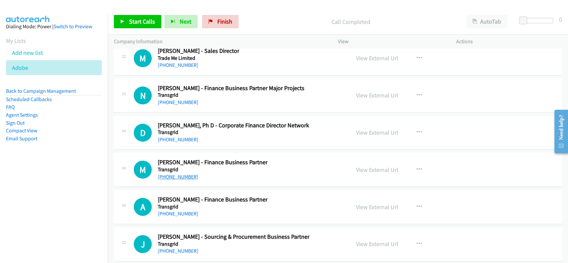
click at [170, 174] on link "+61 429 294 632" at bounding box center [178, 177] width 41 height 6
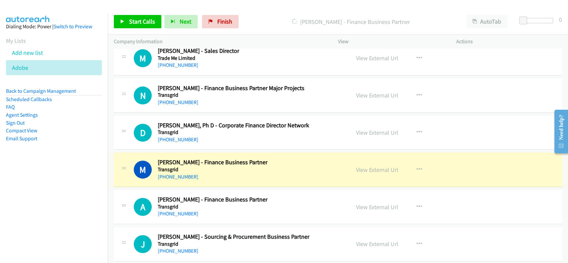
click at [367, 166] on link "View External Url" at bounding box center [377, 170] width 42 height 8
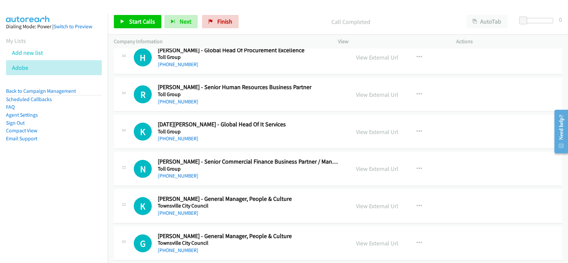
scroll to position [8134, 0]
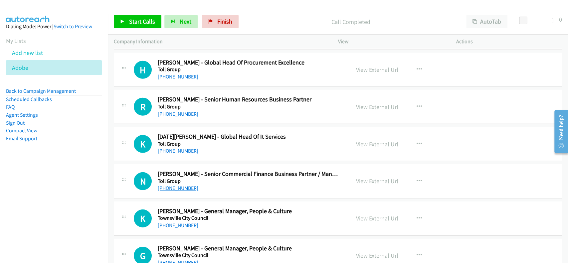
click at [175, 185] on link "[PHONE_NUMBER]" at bounding box center [178, 188] width 41 height 6
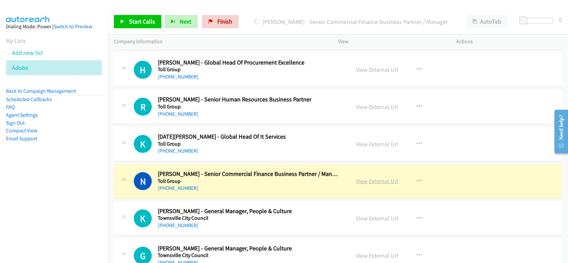
click at [383, 177] on link "View External Url" at bounding box center [377, 181] width 42 height 8
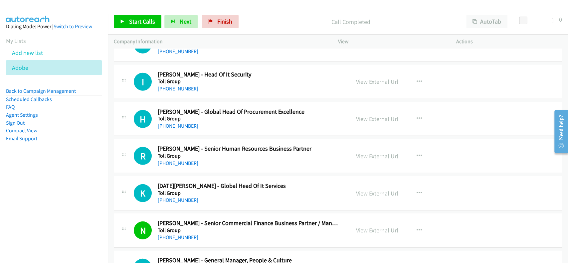
scroll to position [8046, 0]
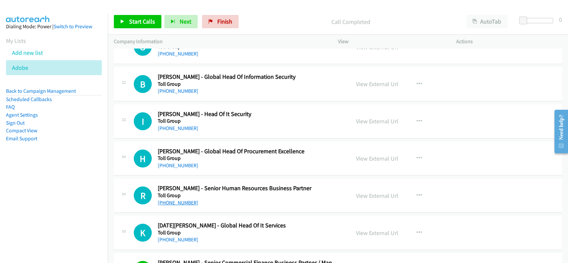
click at [181, 200] on link "+61 498 544 547" at bounding box center [178, 203] width 41 height 6
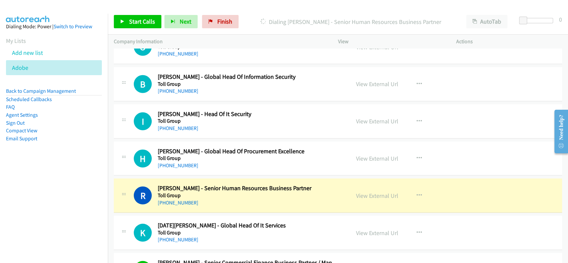
drag, startPoint x: 371, startPoint y: 190, endPoint x: 301, endPoint y: 9, distance: 194.3
click at [363, 192] on link "View External Url" at bounding box center [377, 196] width 42 height 8
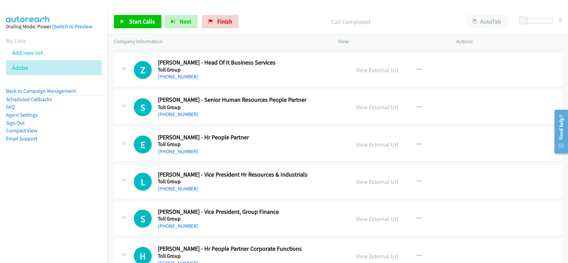
scroll to position [7602, 0]
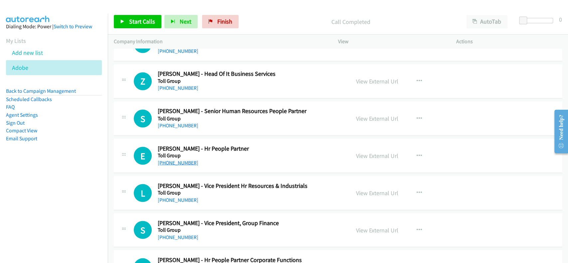
click at [171, 159] on link "+61 411 898 107" at bounding box center [178, 162] width 41 height 6
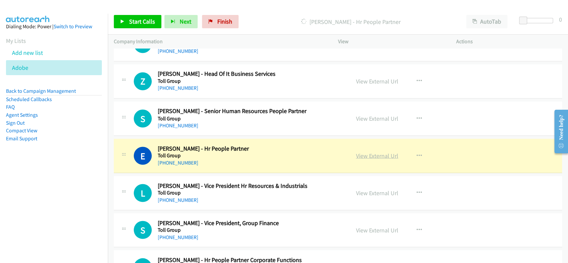
click at [387, 152] on link "View External Url" at bounding box center [377, 156] width 42 height 8
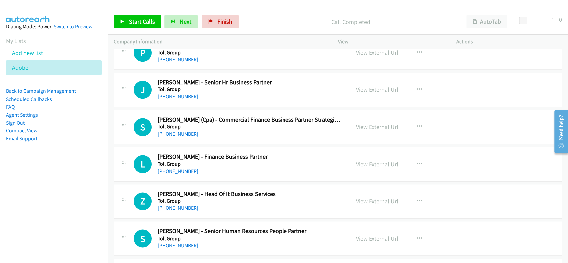
scroll to position [7469, 0]
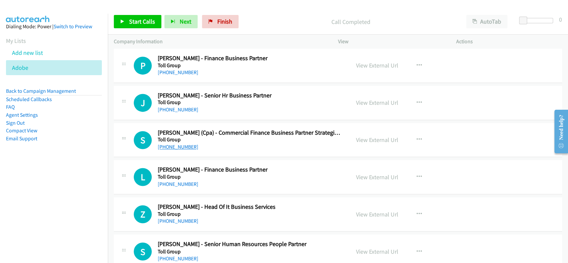
click at [173, 144] on link "+61 435 741 201" at bounding box center [178, 147] width 41 height 6
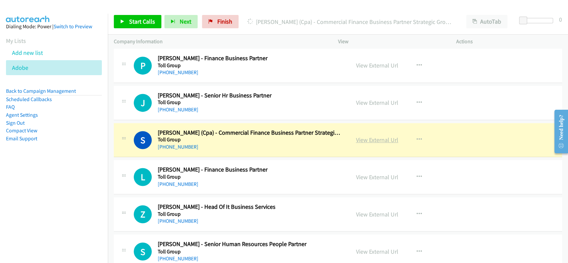
click at [373, 136] on link "View External Url" at bounding box center [377, 140] width 42 height 8
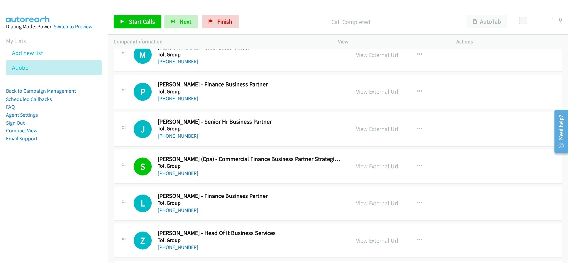
scroll to position [7424, 0]
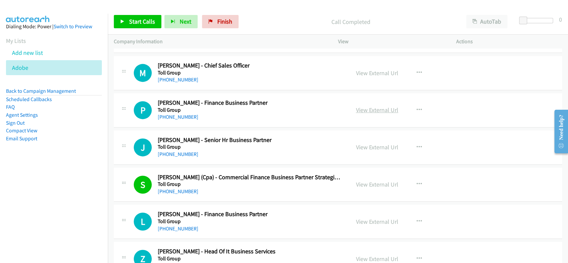
click at [374, 106] on link "View External Url" at bounding box center [377, 110] width 42 height 8
click at [174, 114] on link "+61 3 9647 5553" at bounding box center [178, 117] width 41 height 6
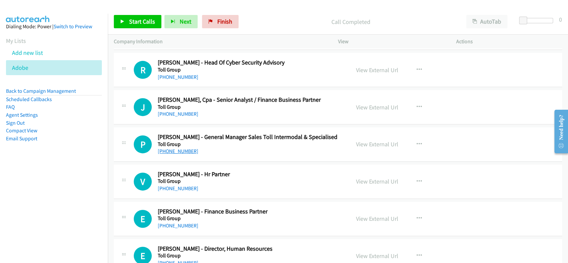
scroll to position [6936, 0]
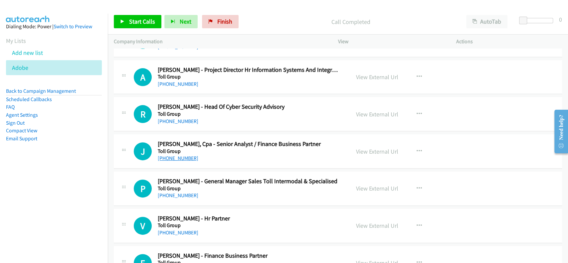
click at [185, 155] on link "+61 403 066 127" at bounding box center [178, 158] width 41 height 6
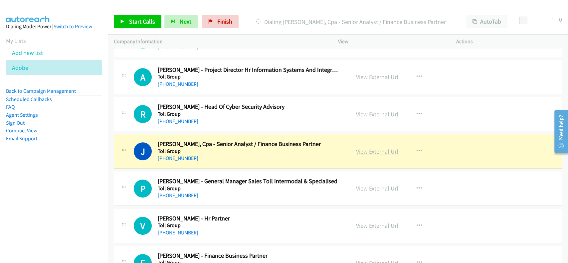
click at [373, 148] on link "View External Url" at bounding box center [377, 152] width 42 height 8
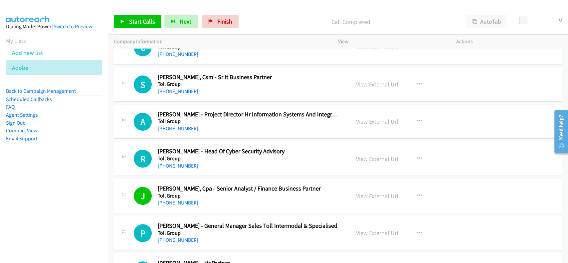
scroll to position [6847, 0]
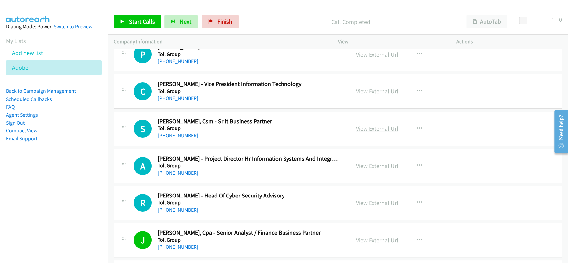
click at [375, 125] on link "View External Url" at bounding box center [377, 129] width 42 height 8
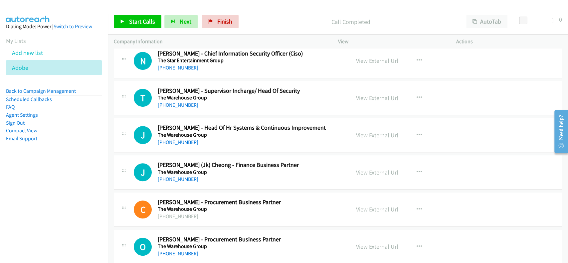
scroll to position [5338, 0]
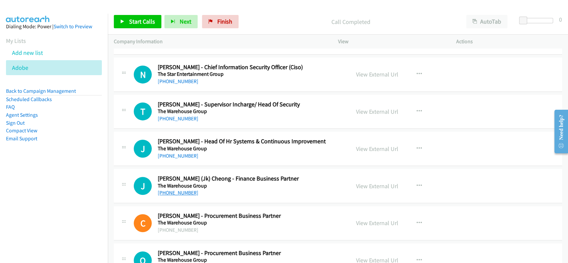
click at [173, 190] on link "+64 21 153 7550" at bounding box center [178, 193] width 41 height 6
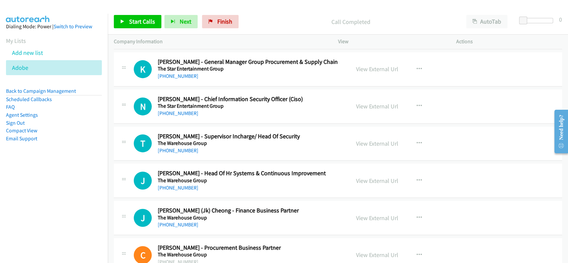
scroll to position [5293, 0]
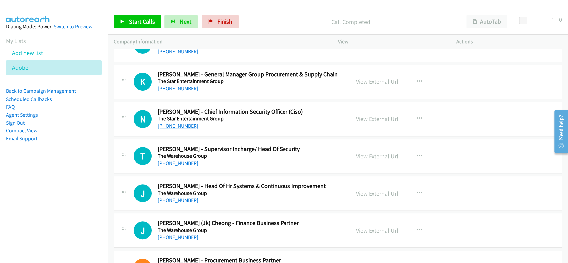
click at [173, 123] on link "[PHONE_NUMBER]" at bounding box center [178, 126] width 41 height 6
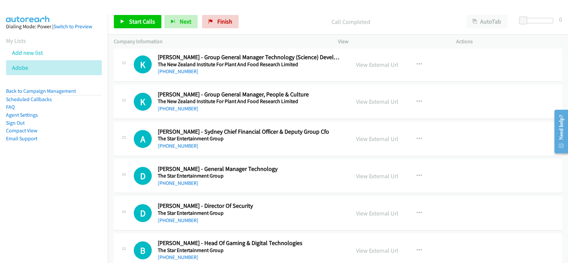
scroll to position [4849, 0]
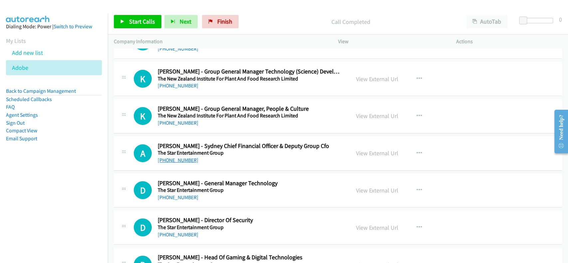
click at [169, 157] on link "+61 422 325 612" at bounding box center [178, 160] width 41 height 6
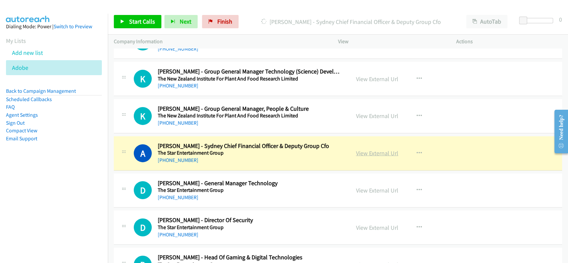
click at [368, 151] on link "View External Url" at bounding box center [377, 153] width 42 height 8
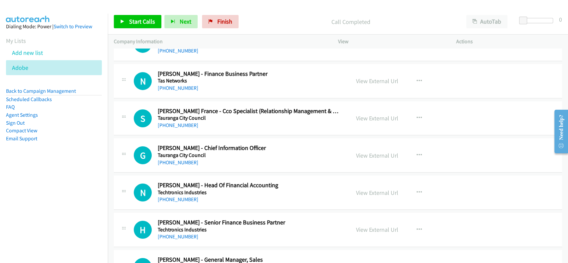
scroll to position [1520, 0]
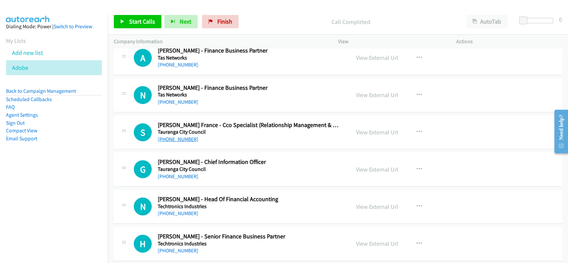
click at [171, 136] on link "+64 21 858 737" at bounding box center [178, 139] width 41 height 6
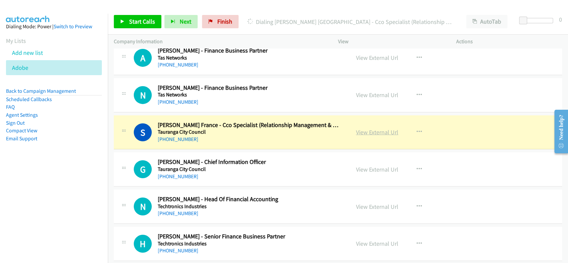
click at [370, 129] on link "View External Url" at bounding box center [377, 133] width 42 height 8
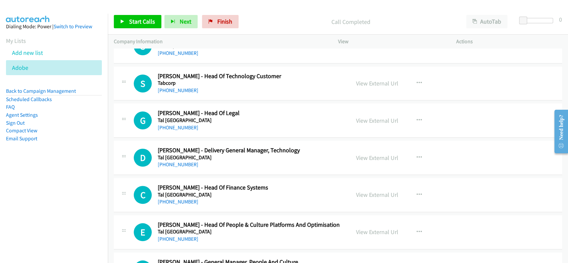
scroll to position [365, 0]
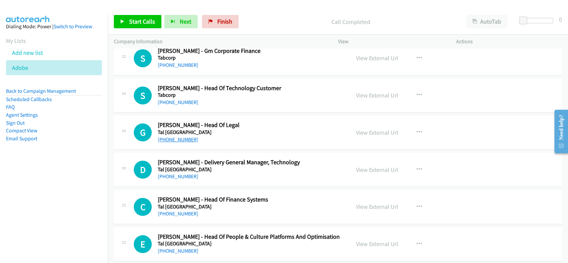
click at [173, 139] on link "+61 2 9465 2167" at bounding box center [178, 140] width 41 height 6
click at [363, 131] on link "View External Url" at bounding box center [377, 133] width 42 height 8
